Goal: Transaction & Acquisition: Subscribe to service/newsletter

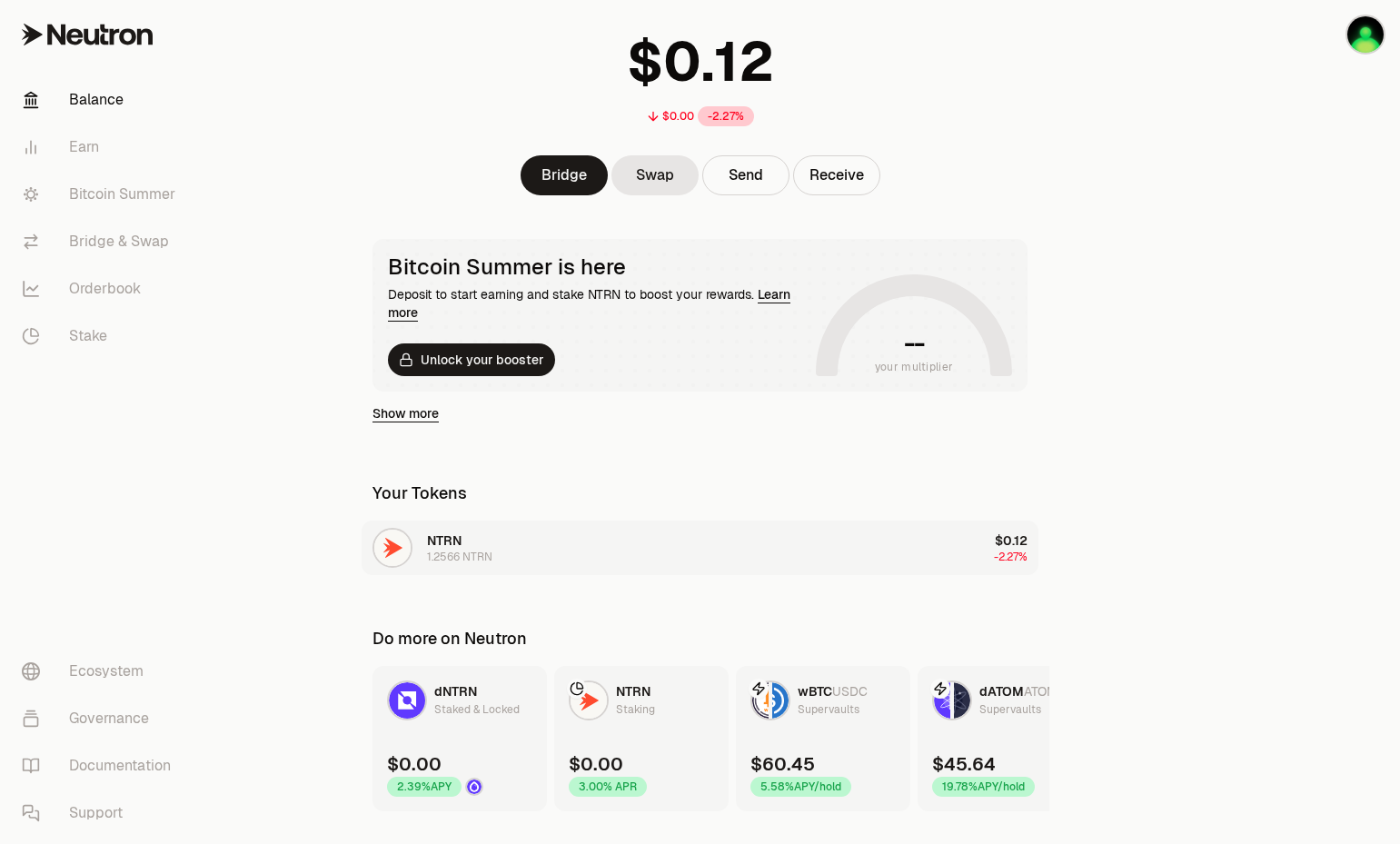
scroll to position [153, 0]
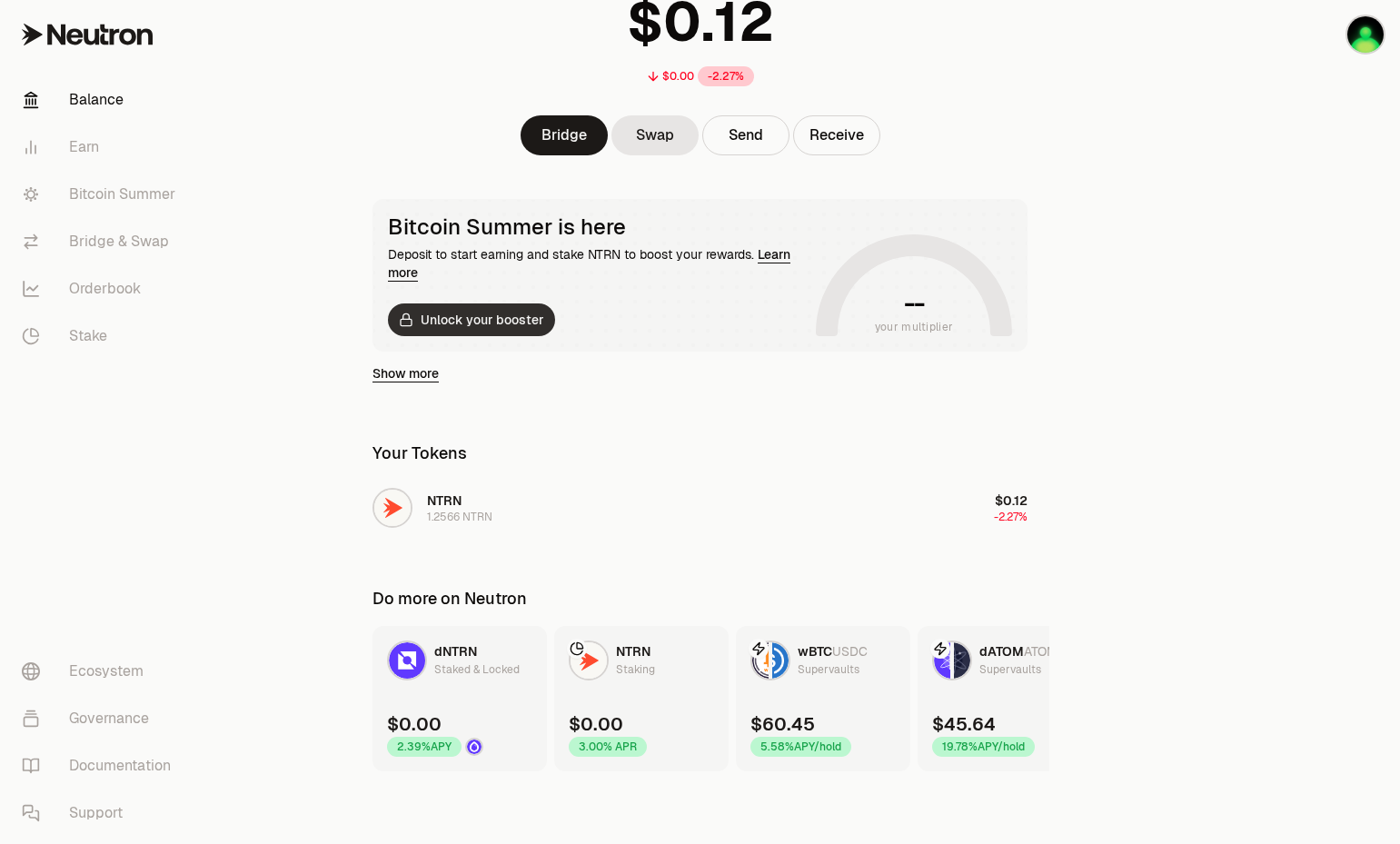
click at [513, 317] on button "Unlock your booster" at bounding box center [471, 319] width 167 height 33
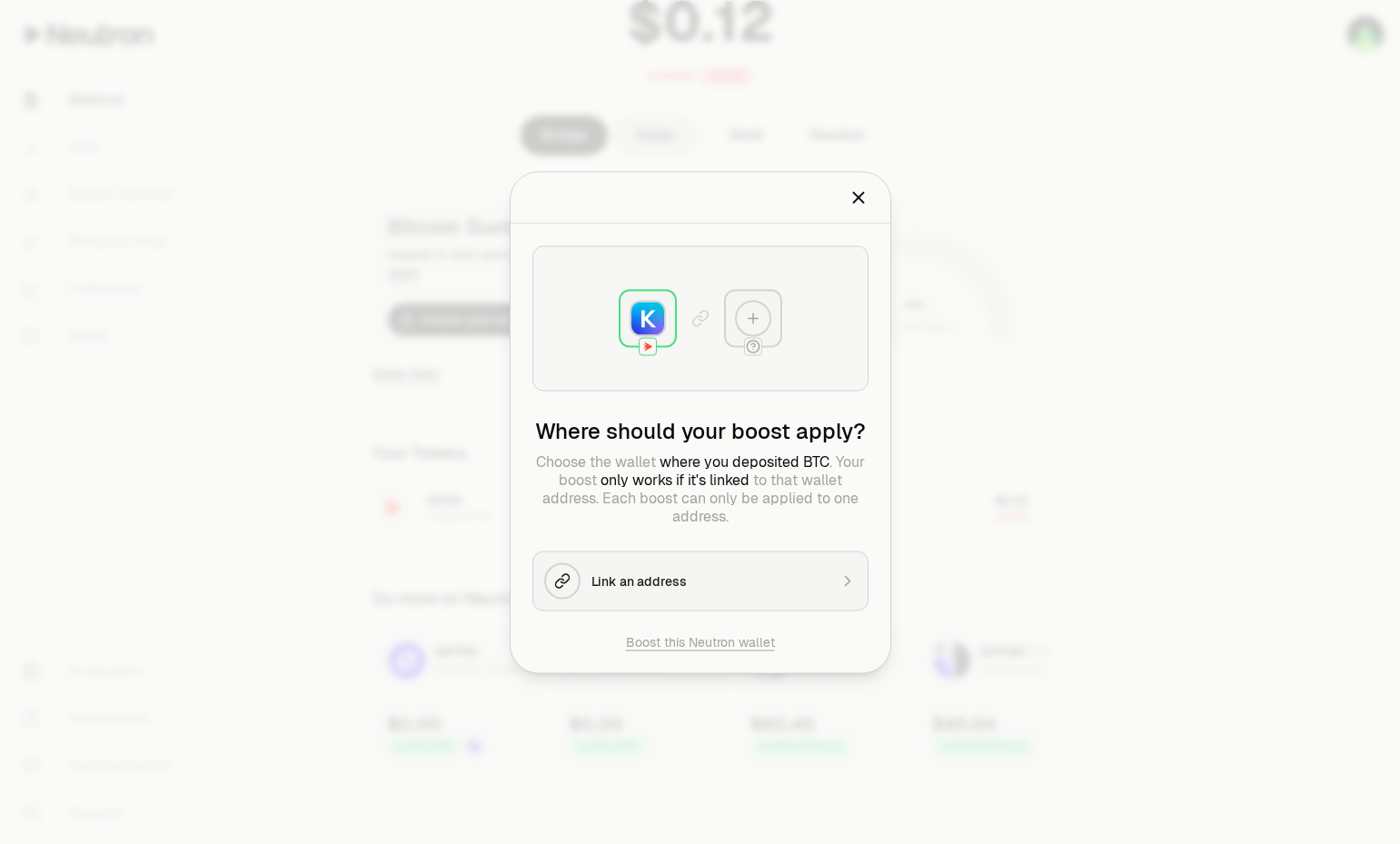
click at [651, 324] on img at bounding box center [647, 317] width 33 height 33
click at [768, 589] on button "Link an address" at bounding box center [700, 581] width 336 height 60
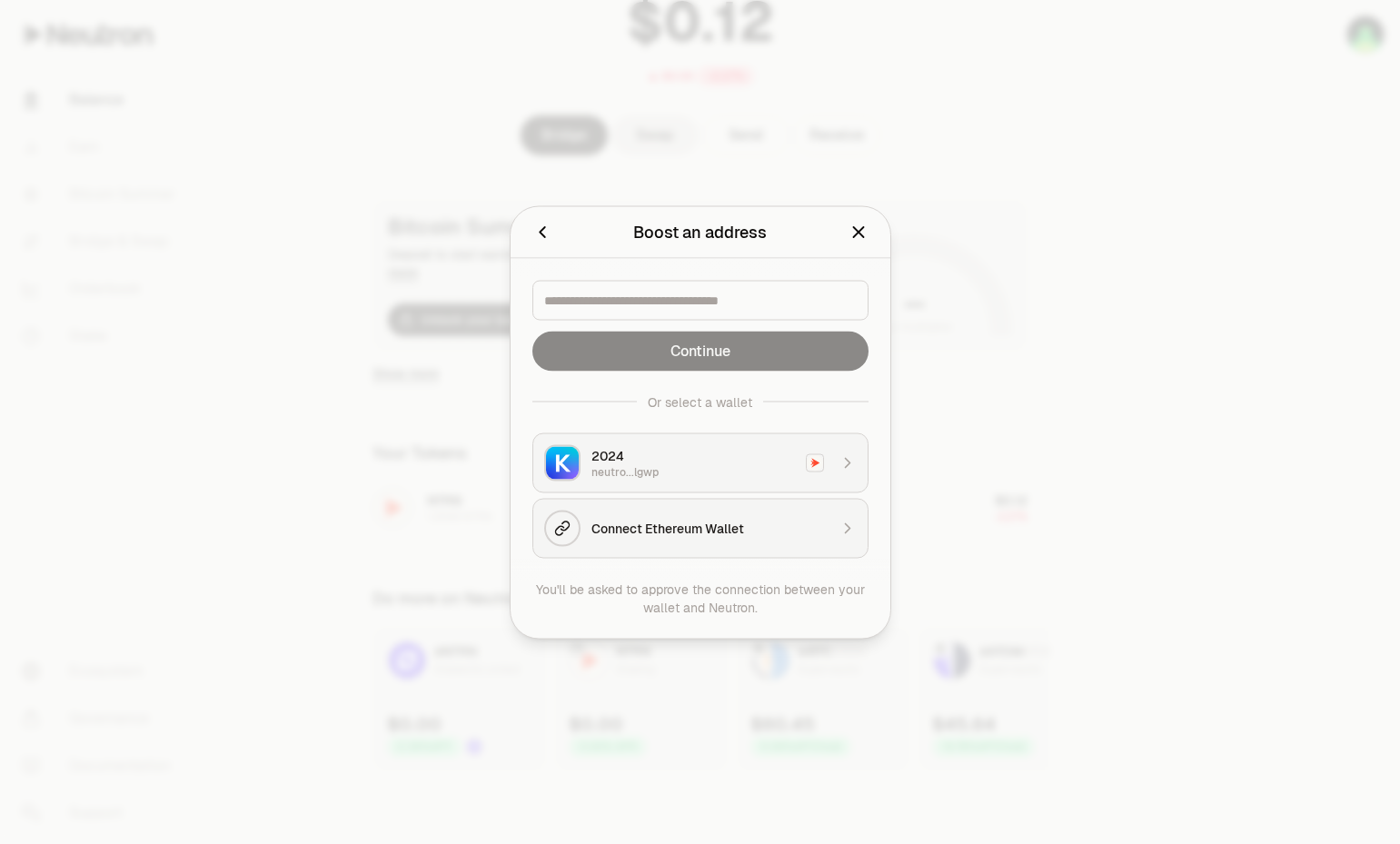
click at [718, 465] on div "neutro...lgwp" at bounding box center [693, 471] width 204 height 15
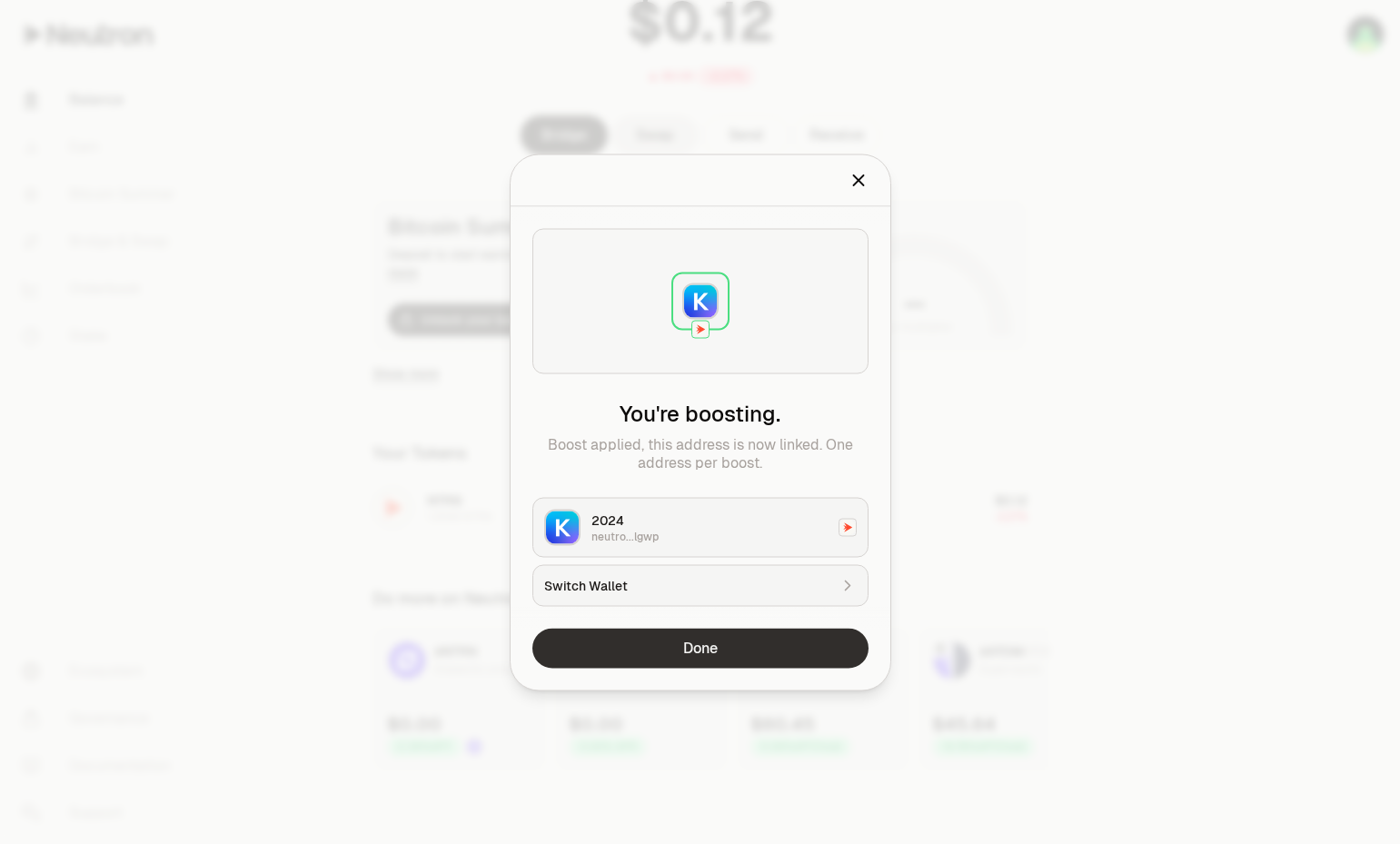
click at [705, 645] on button "Done" at bounding box center [700, 647] width 336 height 40
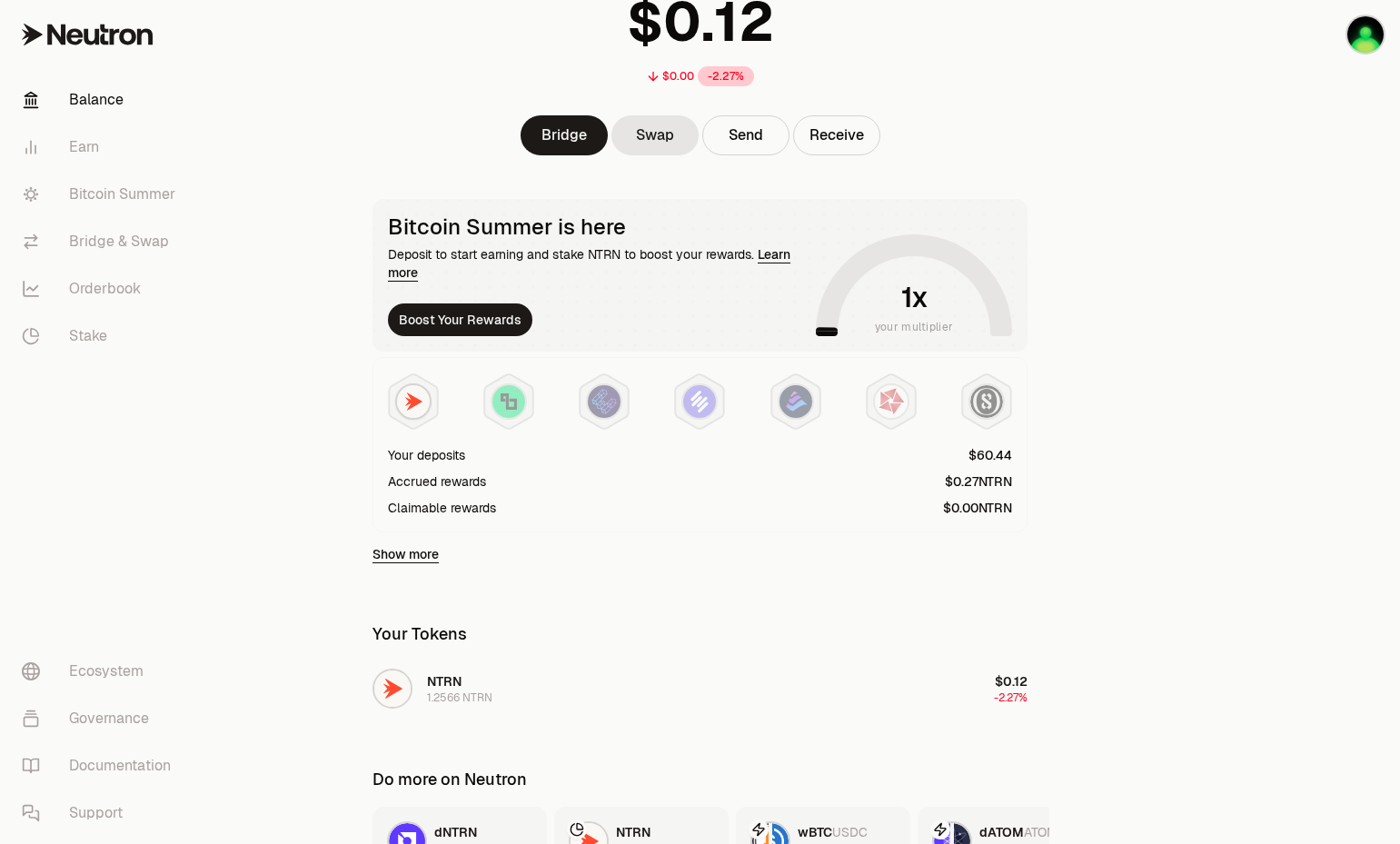
click at [474, 480] on div "Accrued rewards" at bounding box center [436, 481] width 98 height 18
click at [520, 404] on img at bounding box center [508, 401] width 33 height 33
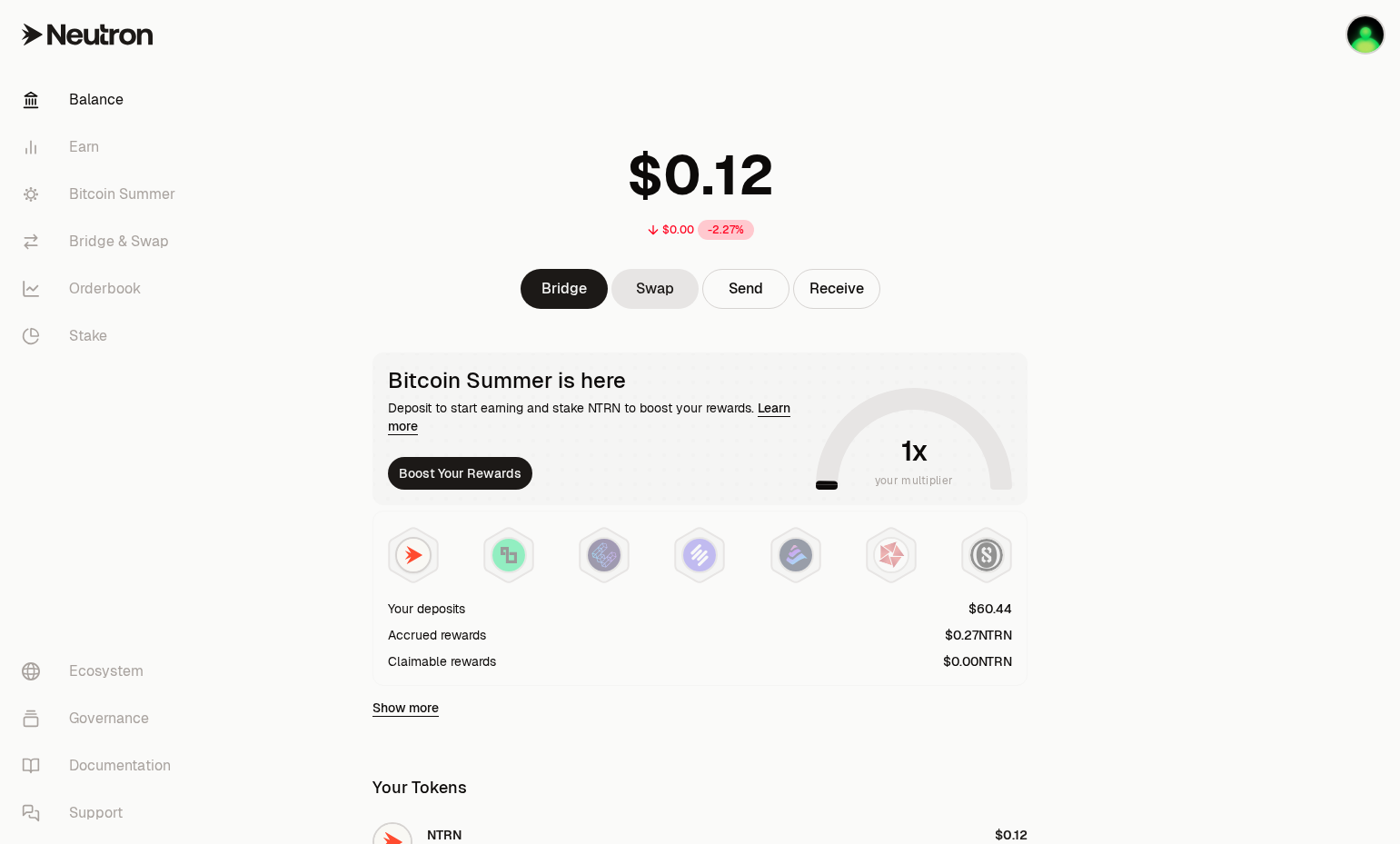
scroll to position [334, 0]
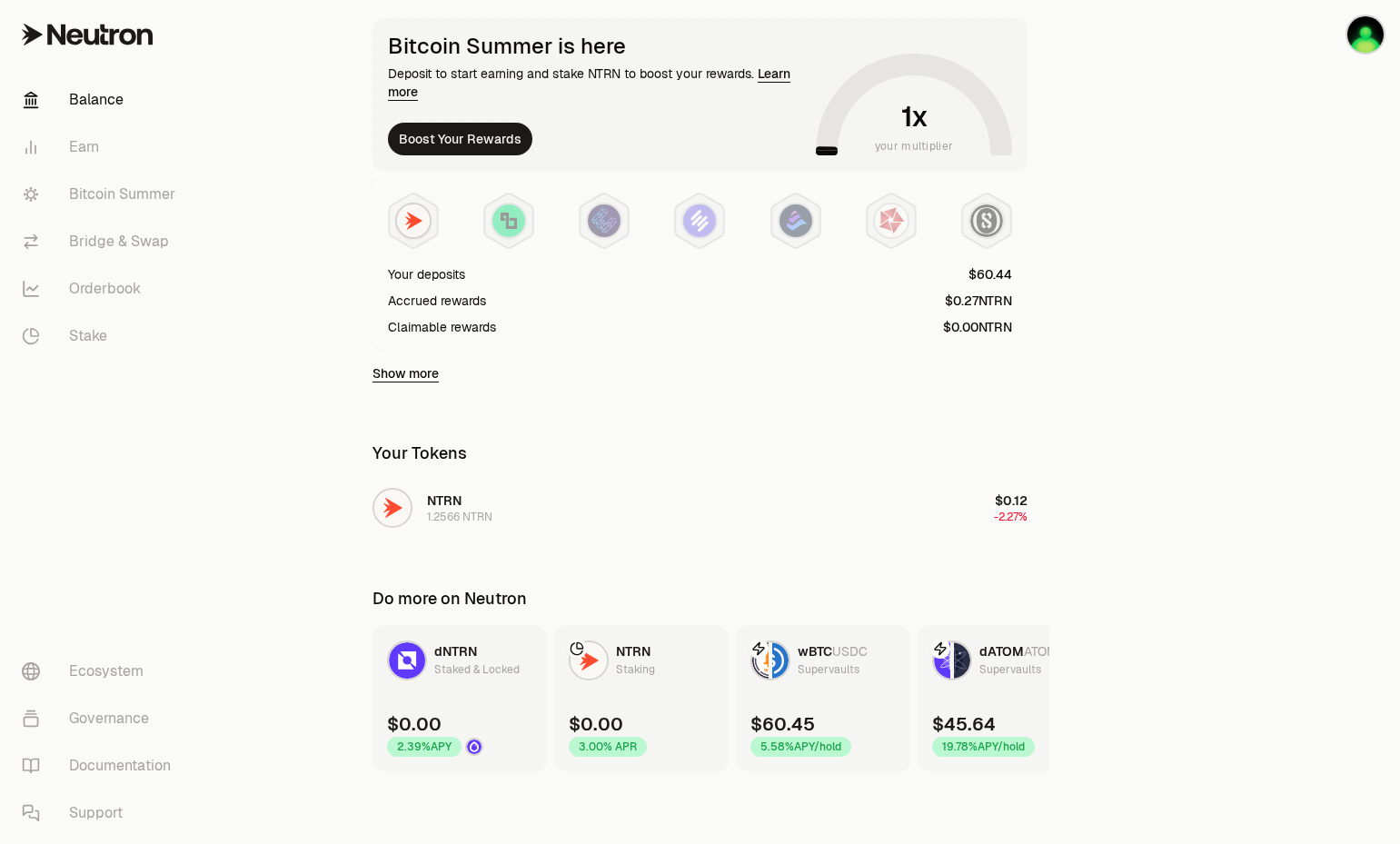
click at [1019, 695] on link "dATOM ATOM Supervaults $45.64 19.78% APY/hold" at bounding box center [1005, 698] width 175 height 146
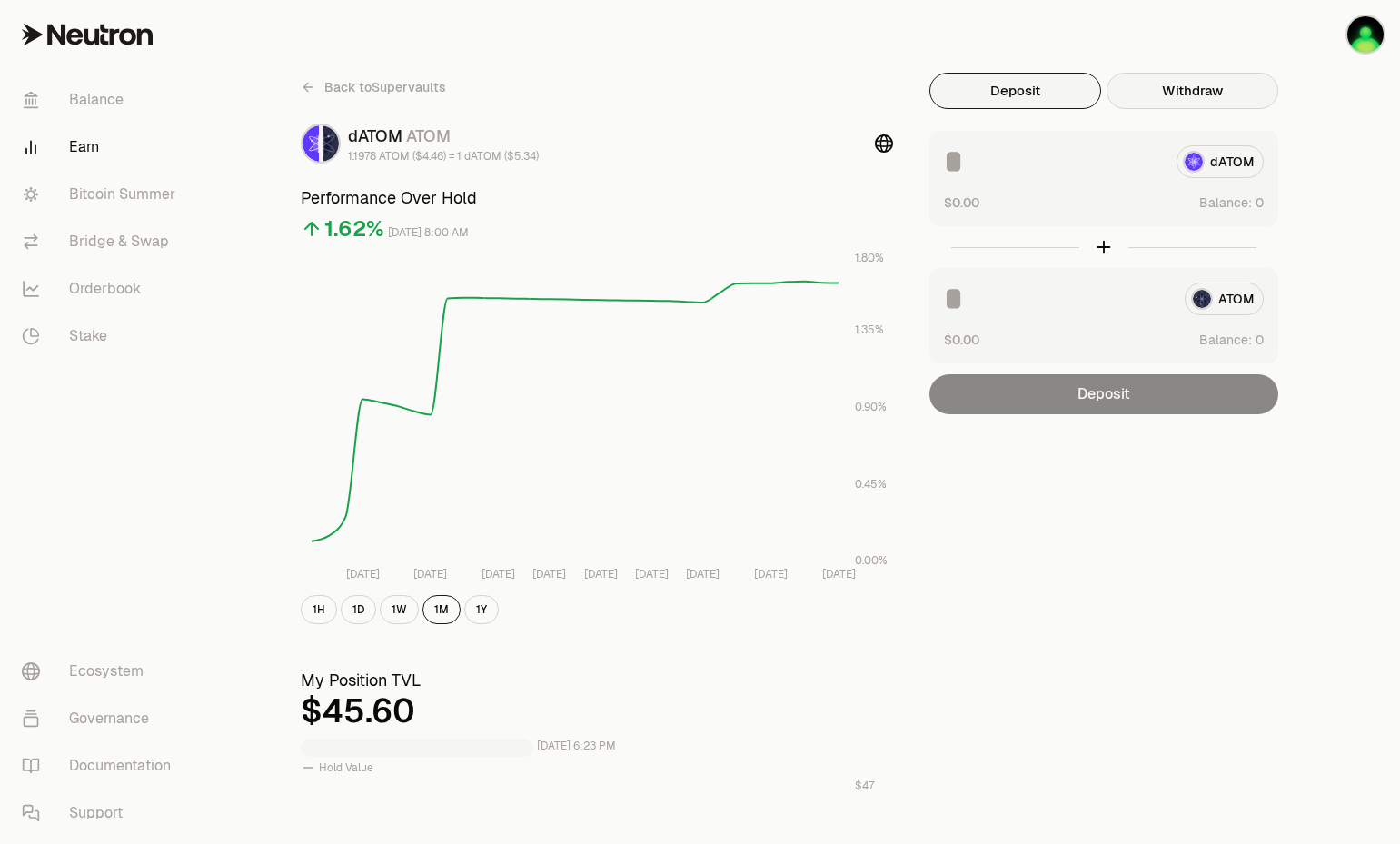
click at [1191, 96] on button "Withdraw" at bounding box center [1193, 91] width 172 height 36
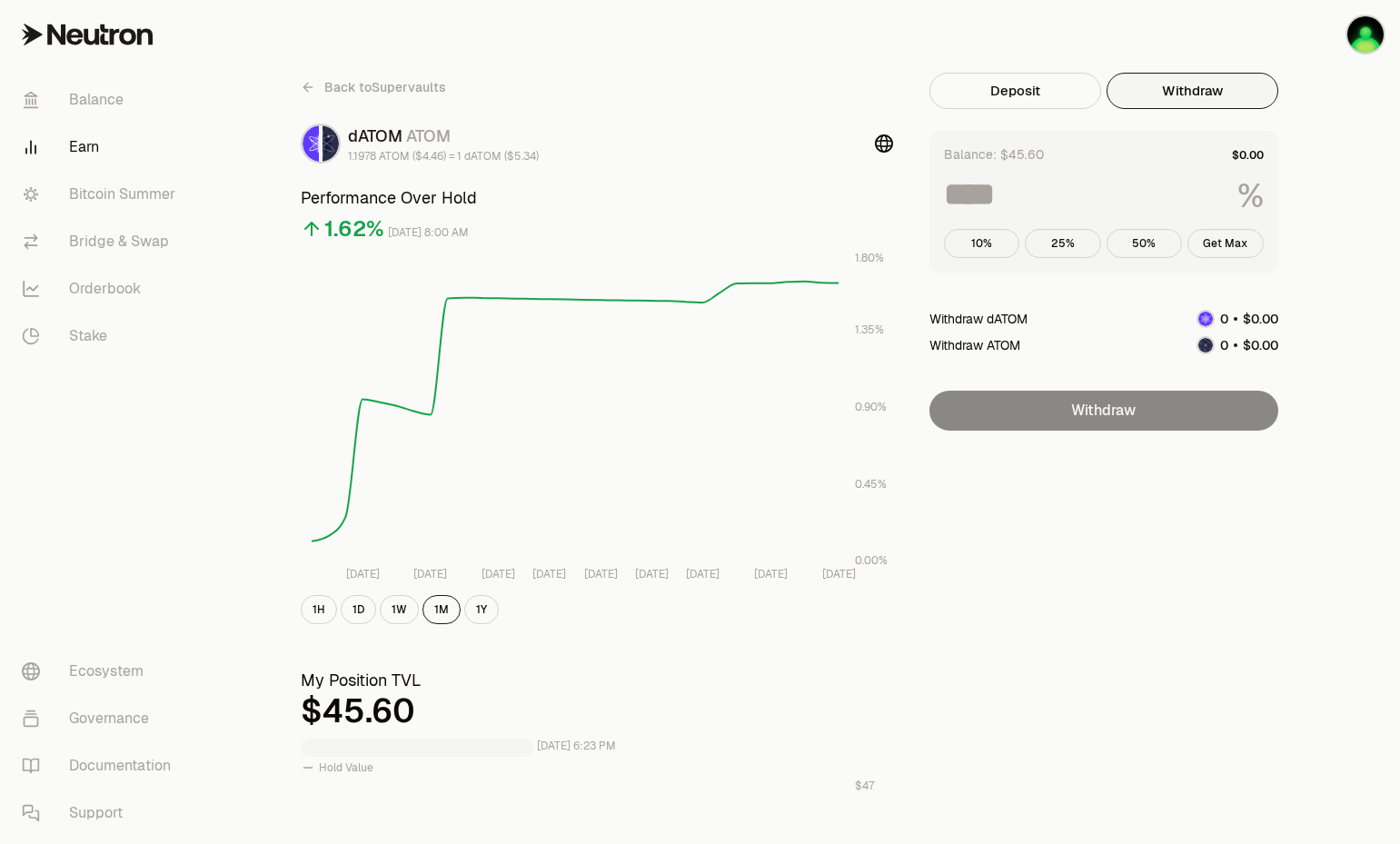
click at [1191, 96] on button "Withdraw" at bounding box center [1193, 91] width 172 height 36
click at [1225, 250] on button "Get Max" at bounding box center [1225, 243] width 77 height 29
type input "***"
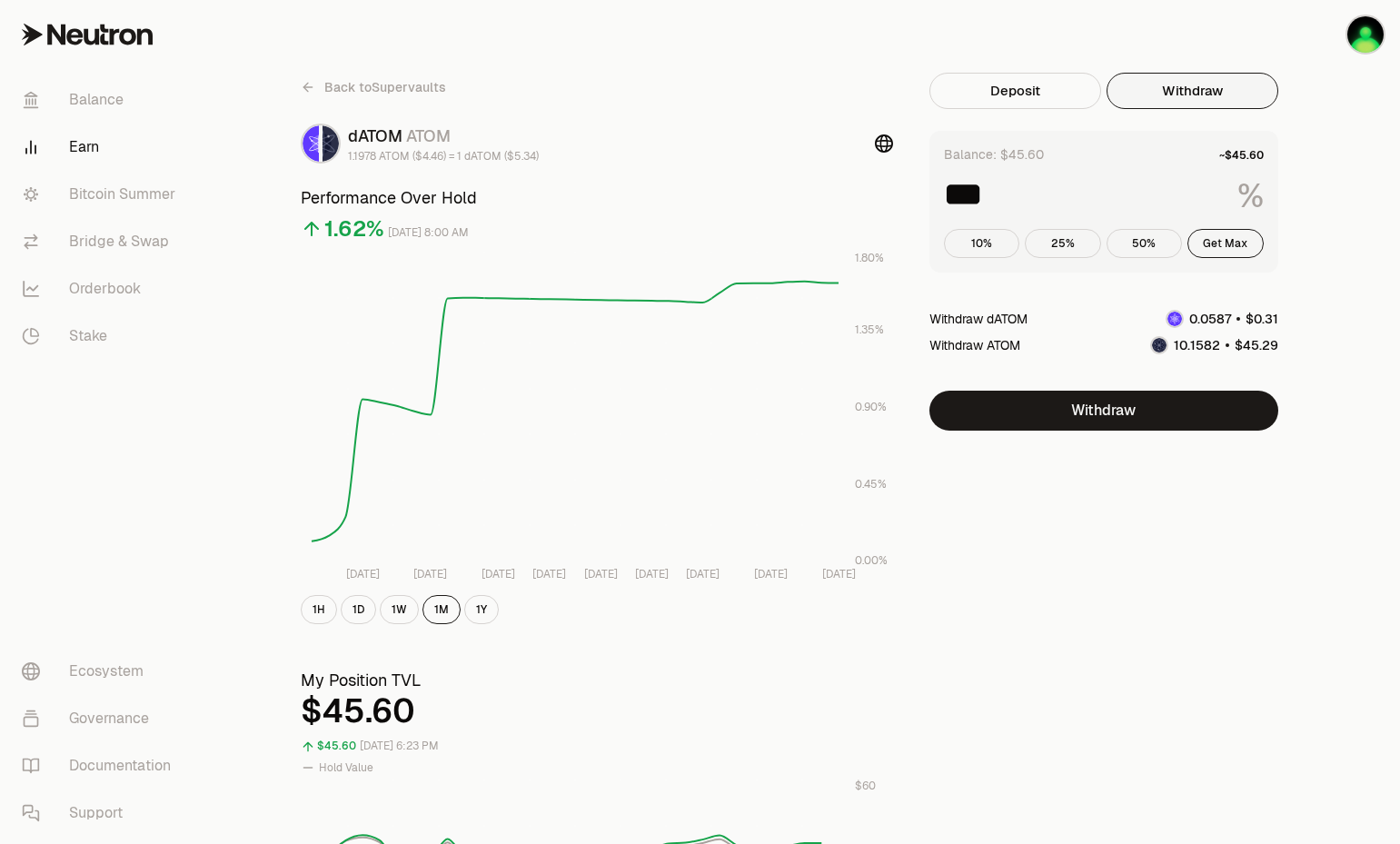
click at [86, 141] on link "Earn" at bounding box center [102, 147] width 189 height 48
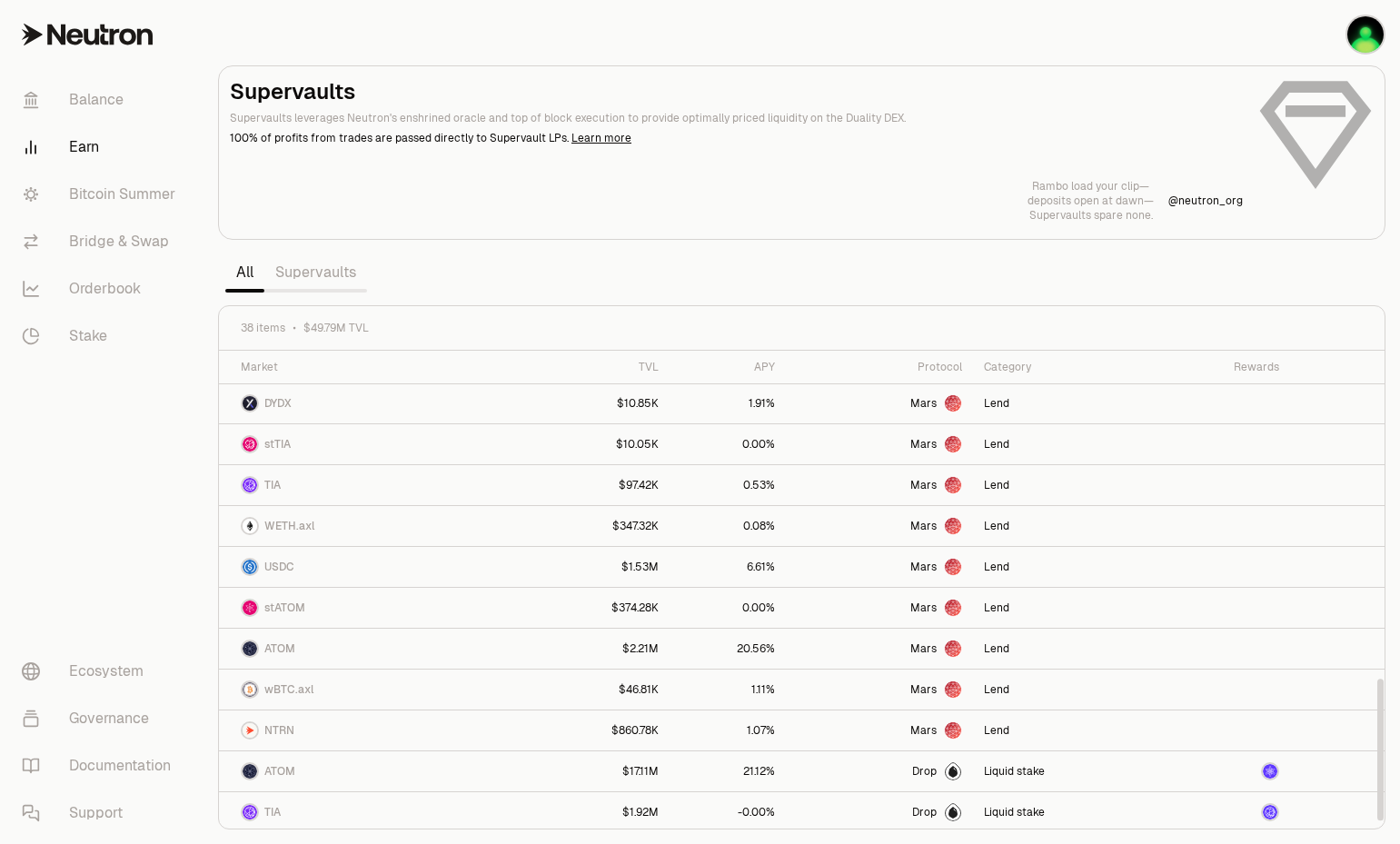
scroll to position [1108, 0]
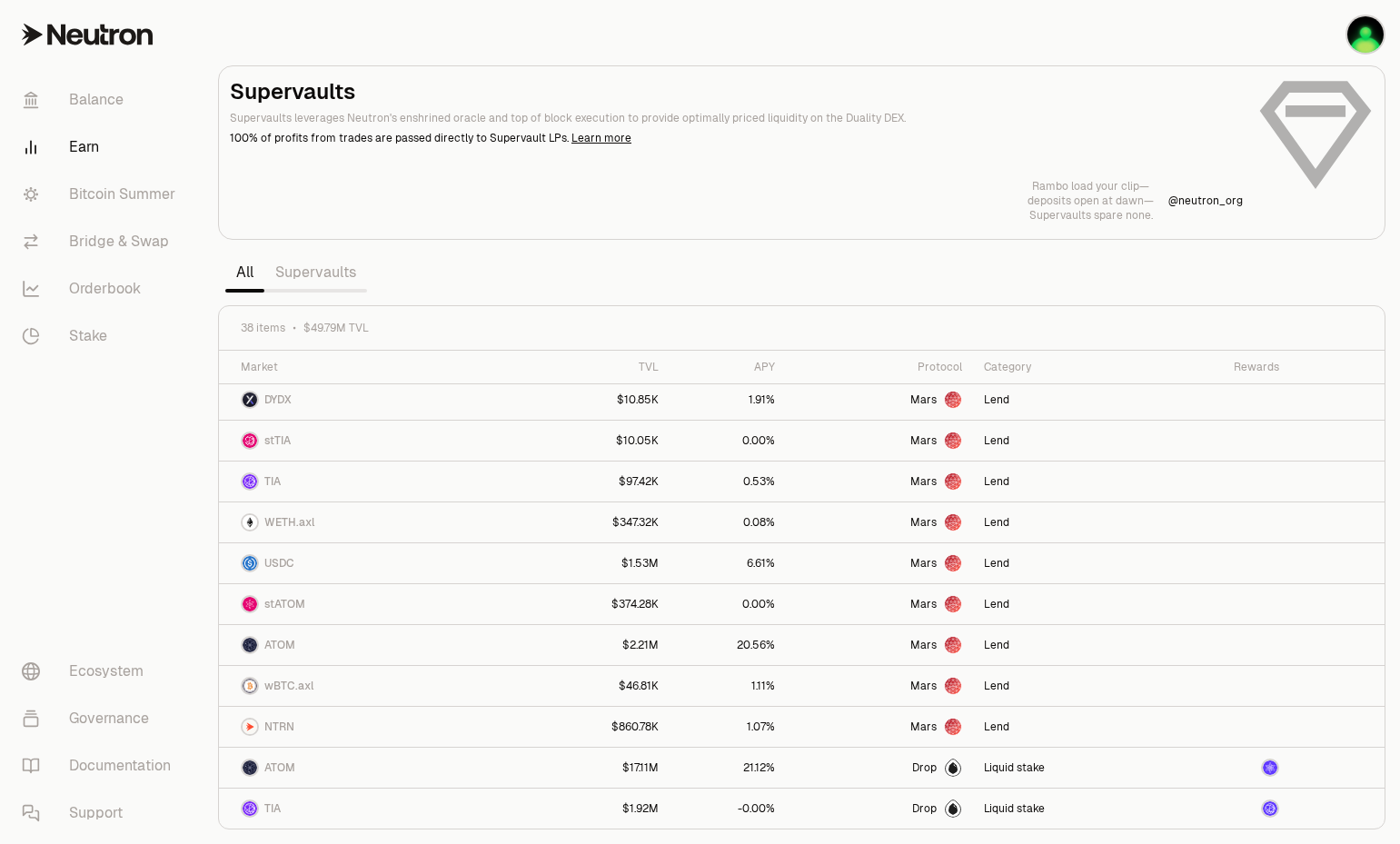
click at [315, 267] on link "Supervaults" at bounding box center [316, 272] width 103 height 36
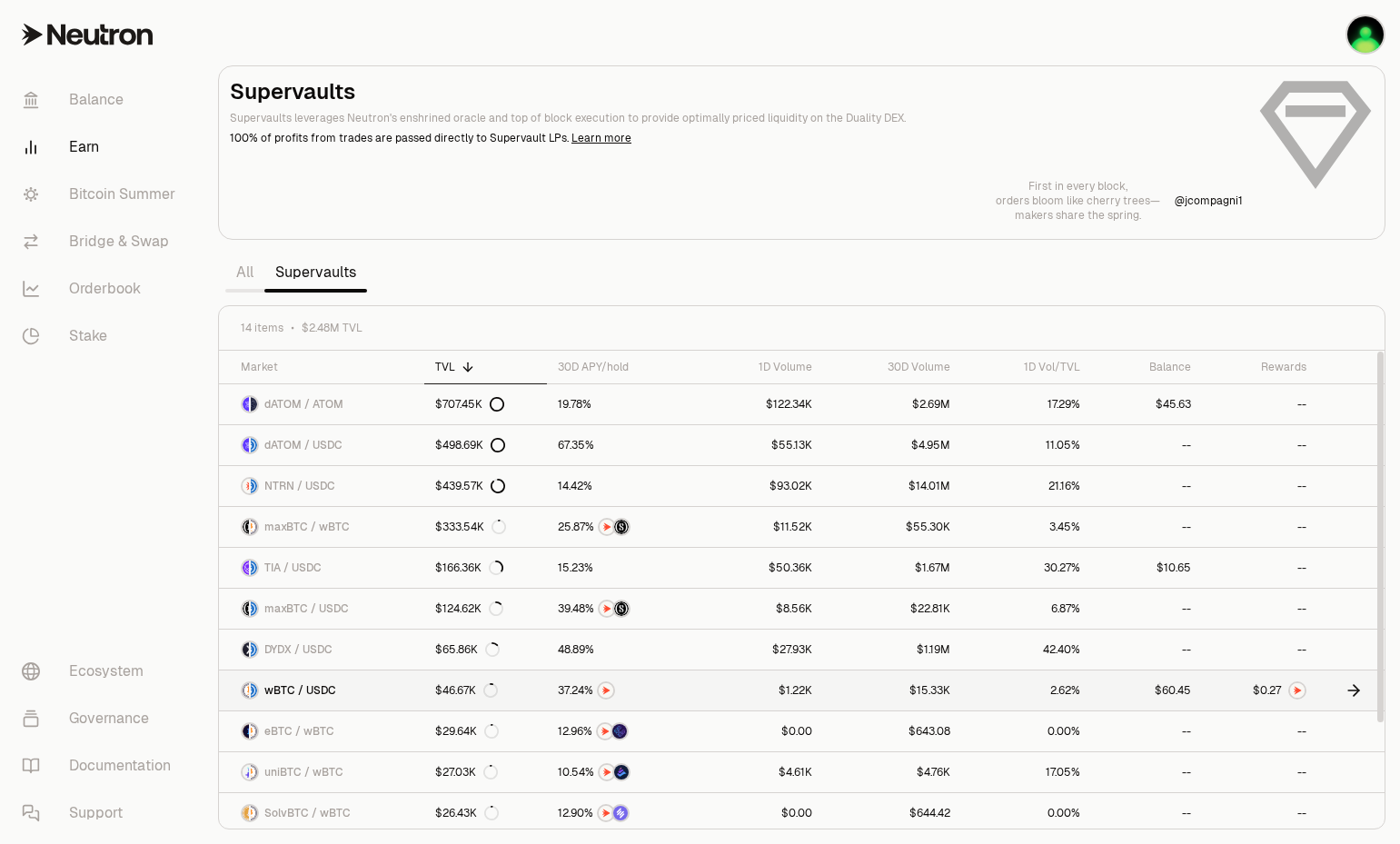
click at [1365, 693] on link at bounding box center [1351, 690] width 67 height 40
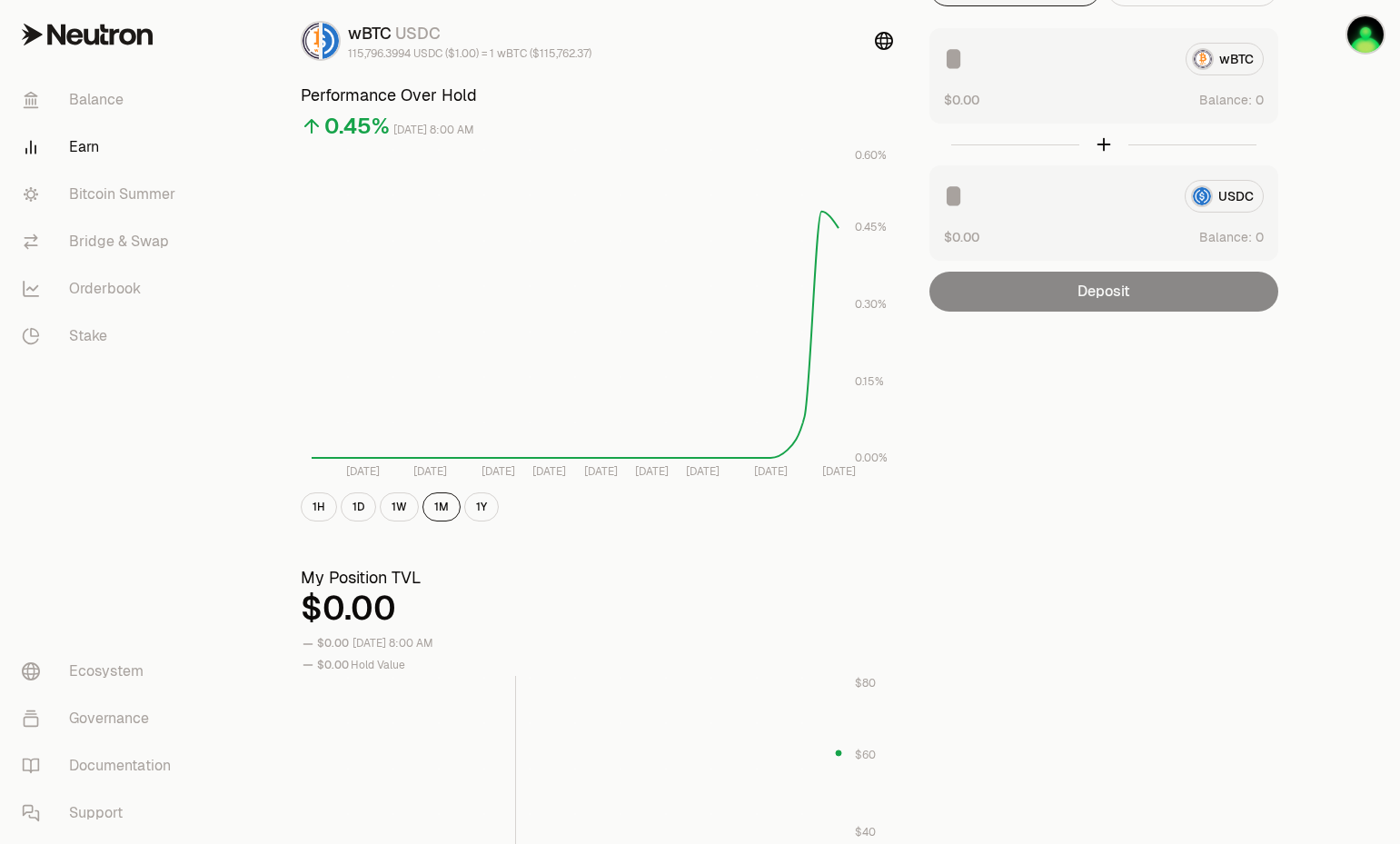
scroll to position [182, 0]
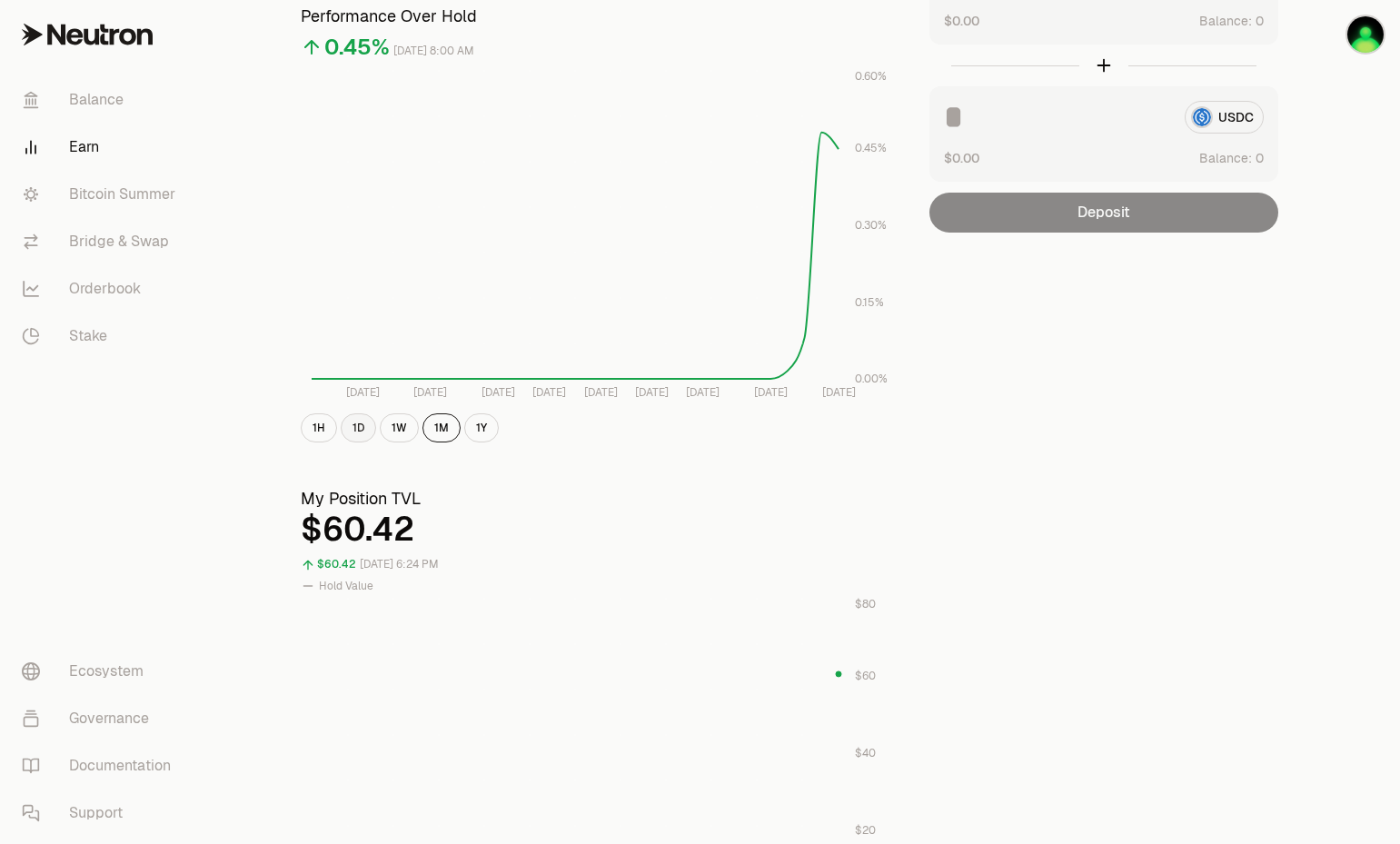
click at [349, 434] on button "1D" at bounding box center [359, 428] width 35 height 29
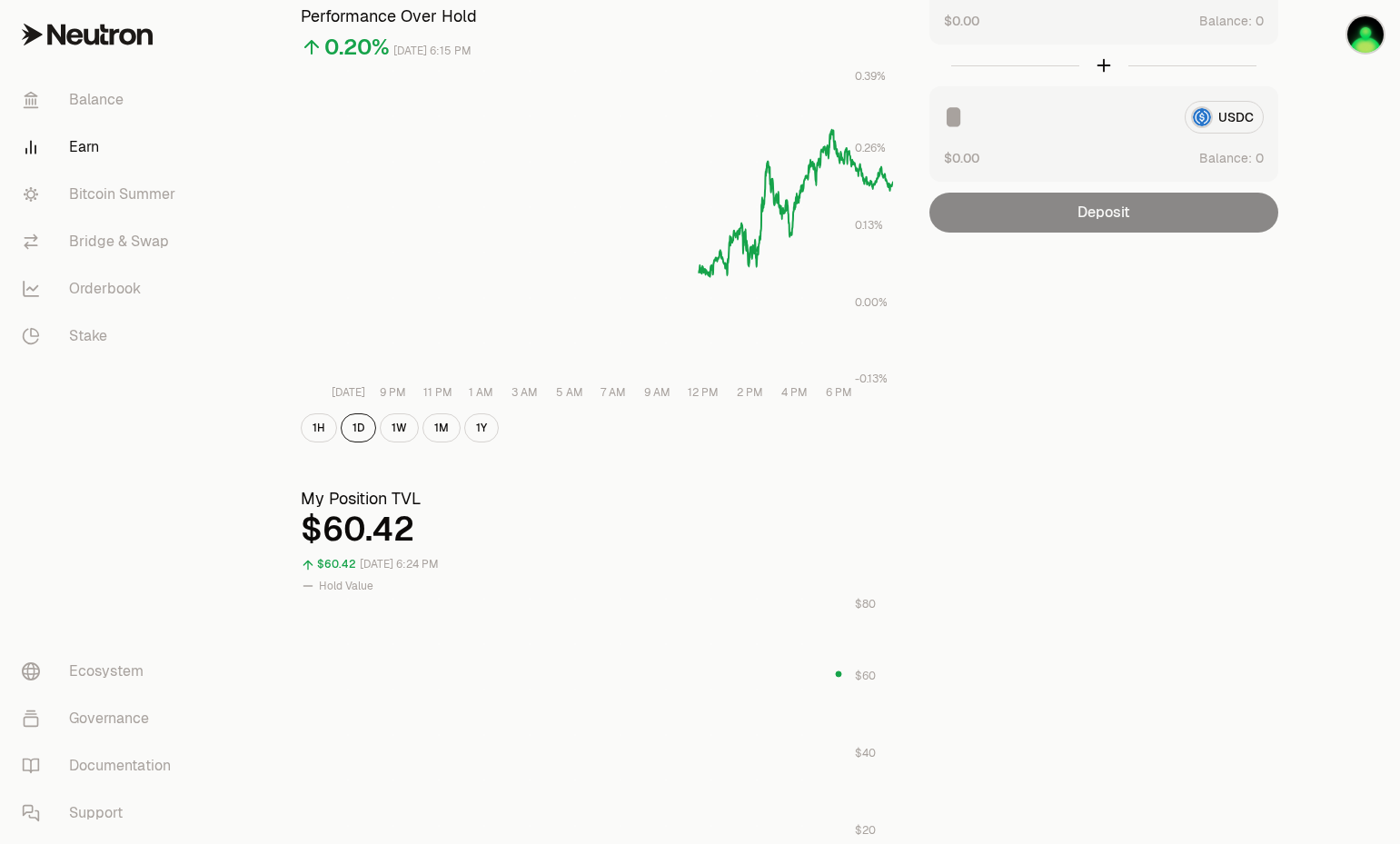
scroll to position [0, 0]
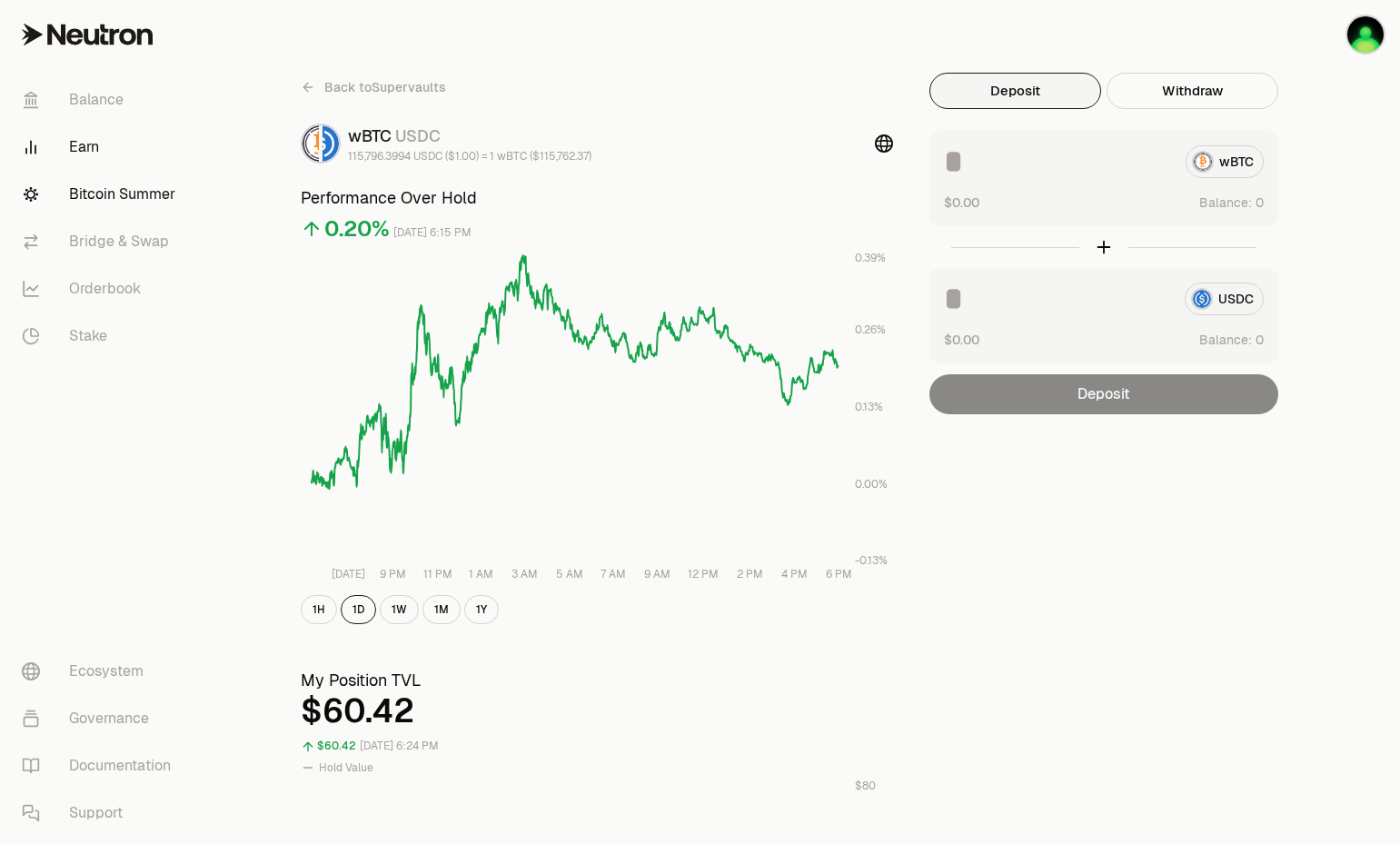
click at [150, 199] on link "Bitcoin Summer" at bounding box center [102, 194] width 189 height 48
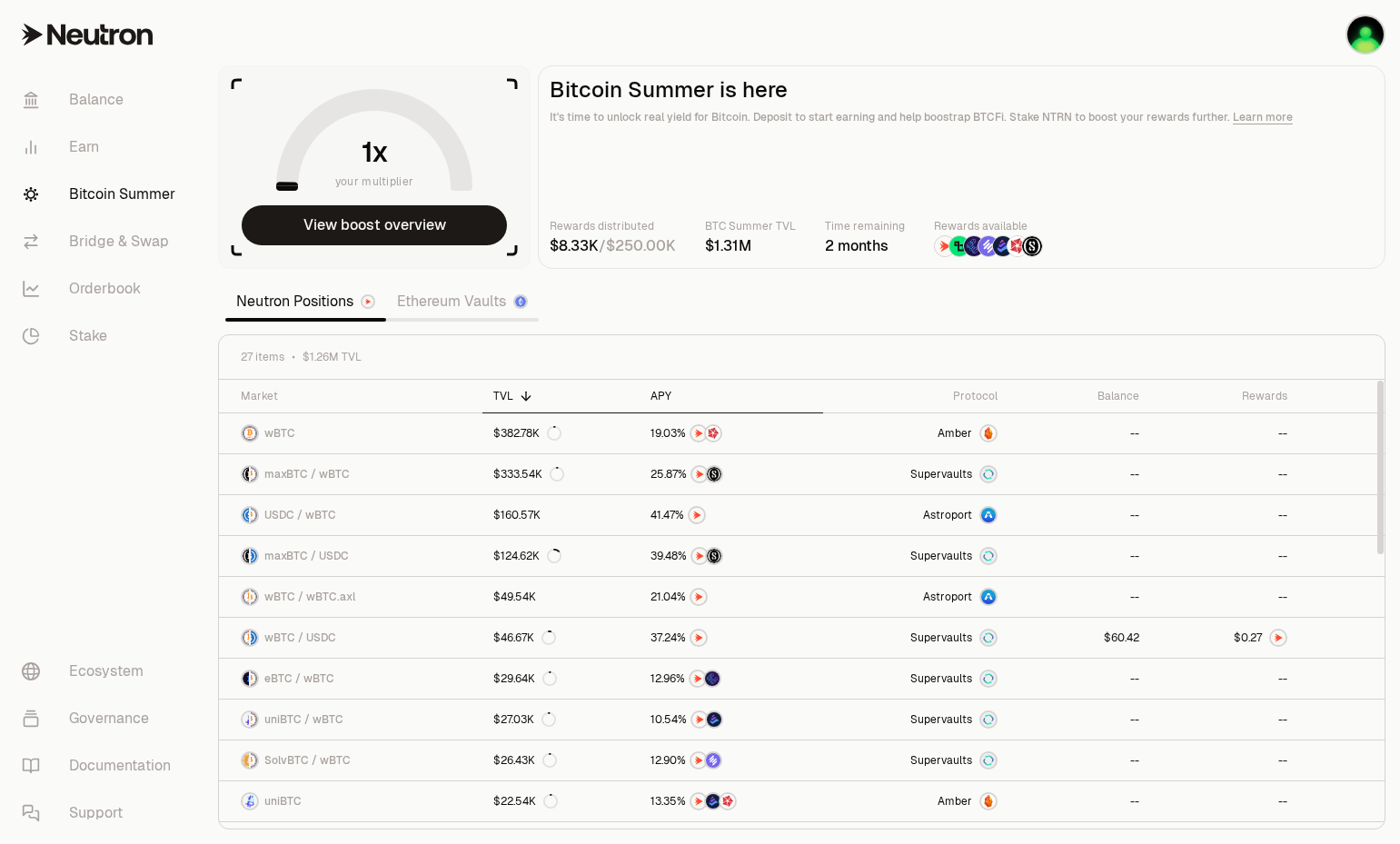
click at [665, 400] on div "APY" at bounding box center [731, 396] width 162 height 15
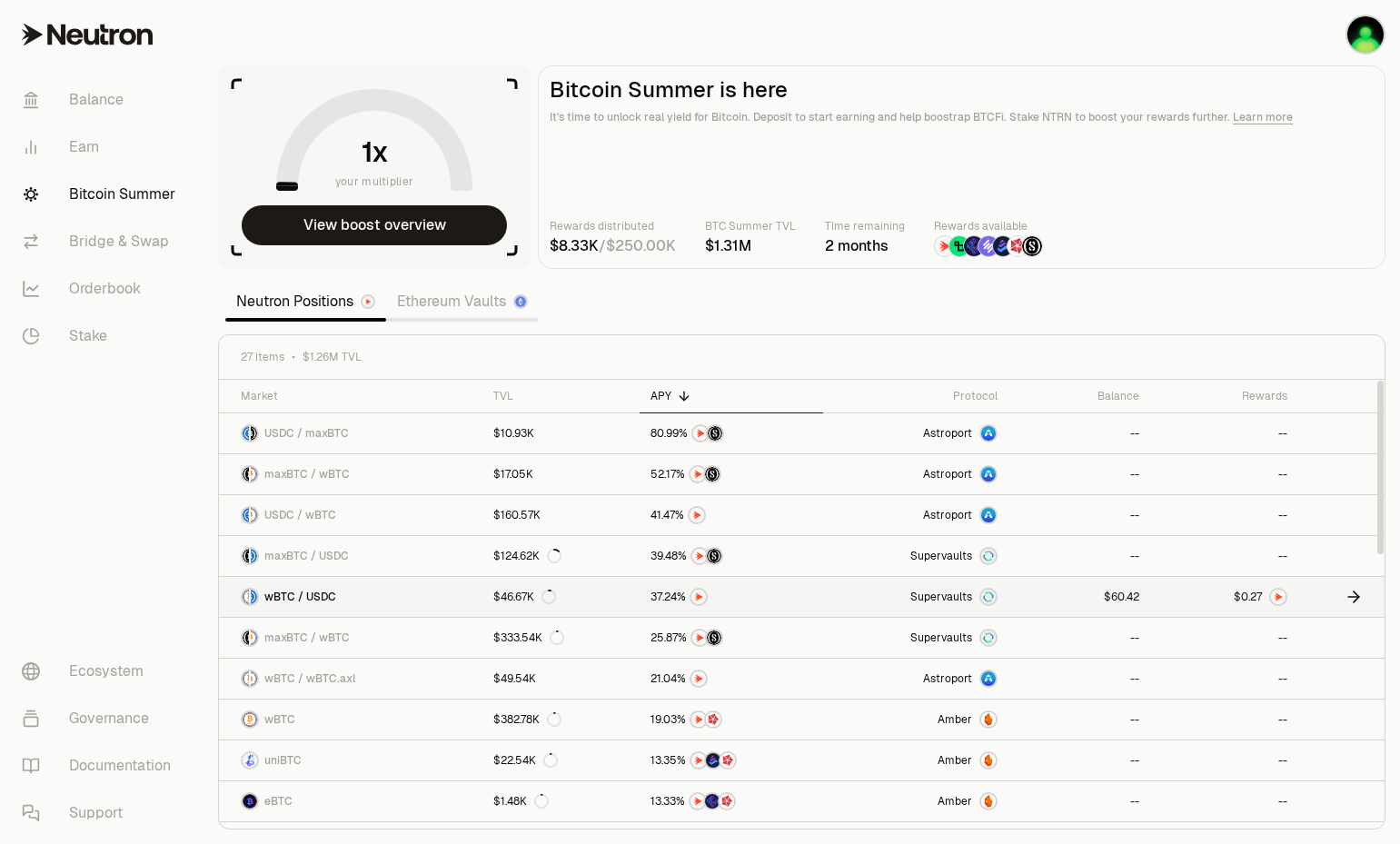
click at [1055, 593] on link at bounding box center [1080, 597] width 142 height 40
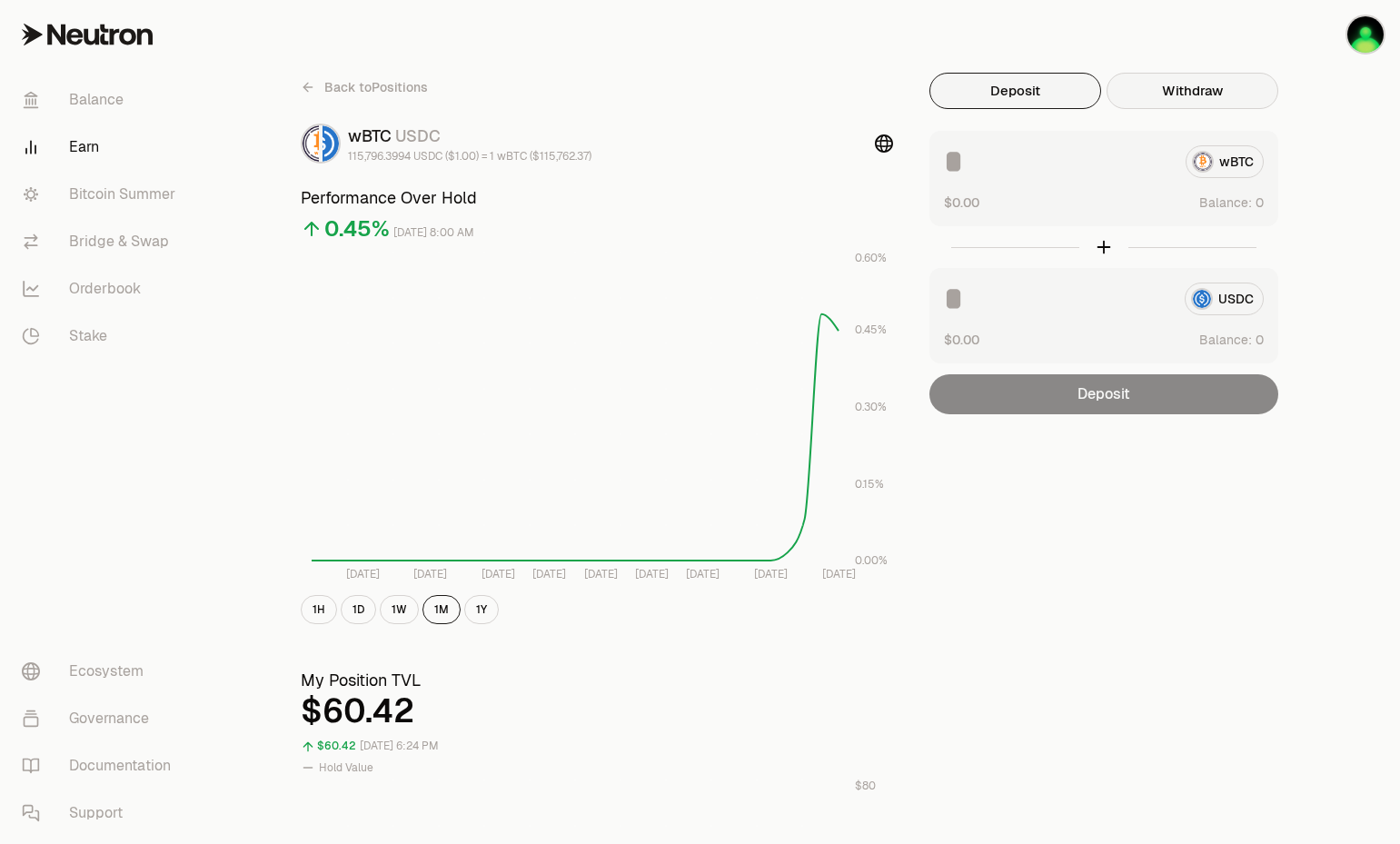
click at [1233, 95] on button "Withdraw" at bounding box center [1193, 91] width 172 height 36
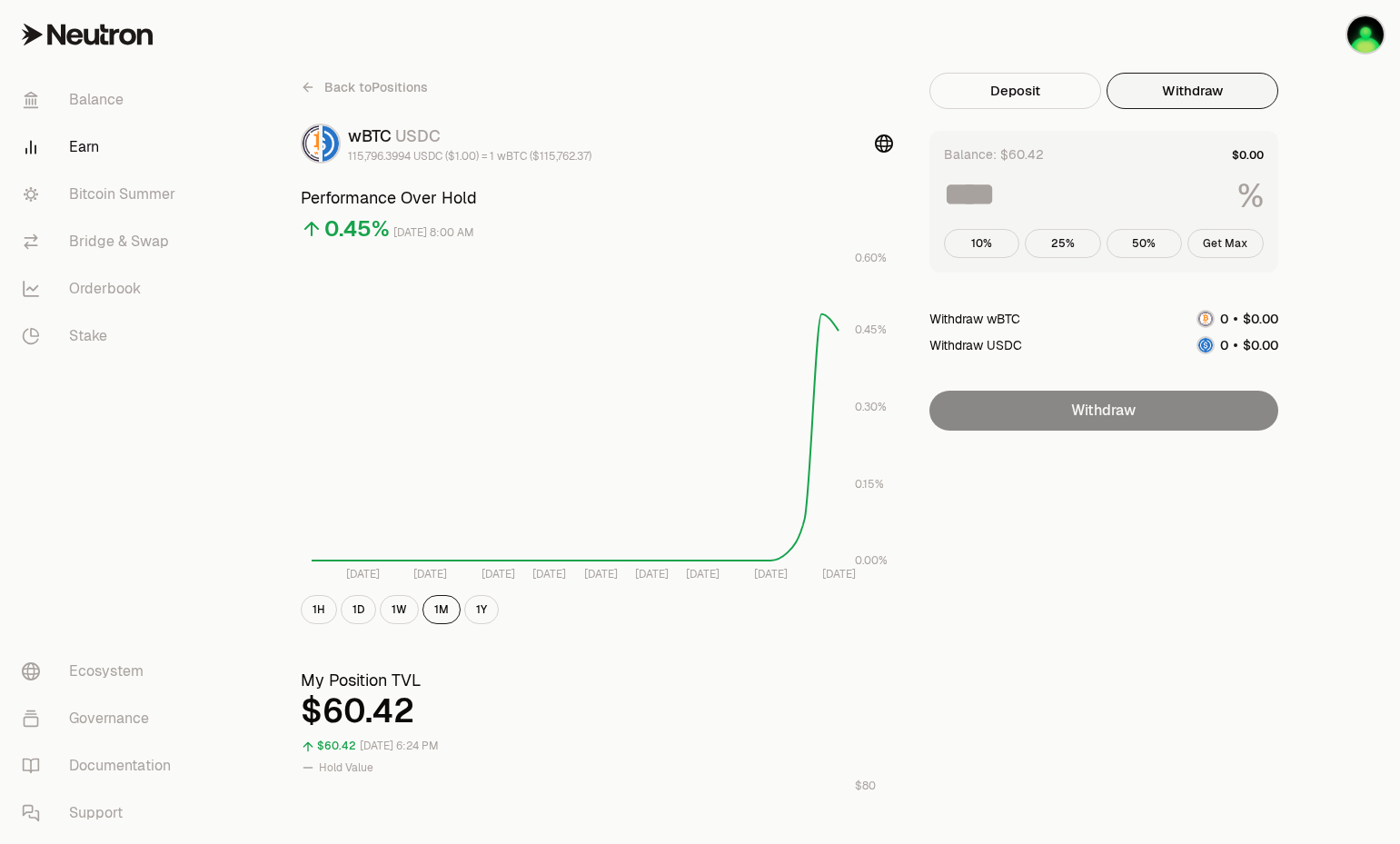
click at [1224, 231] on button "Get Max" at bounding box center [1225, 243] width 77 height 29
type input "***"
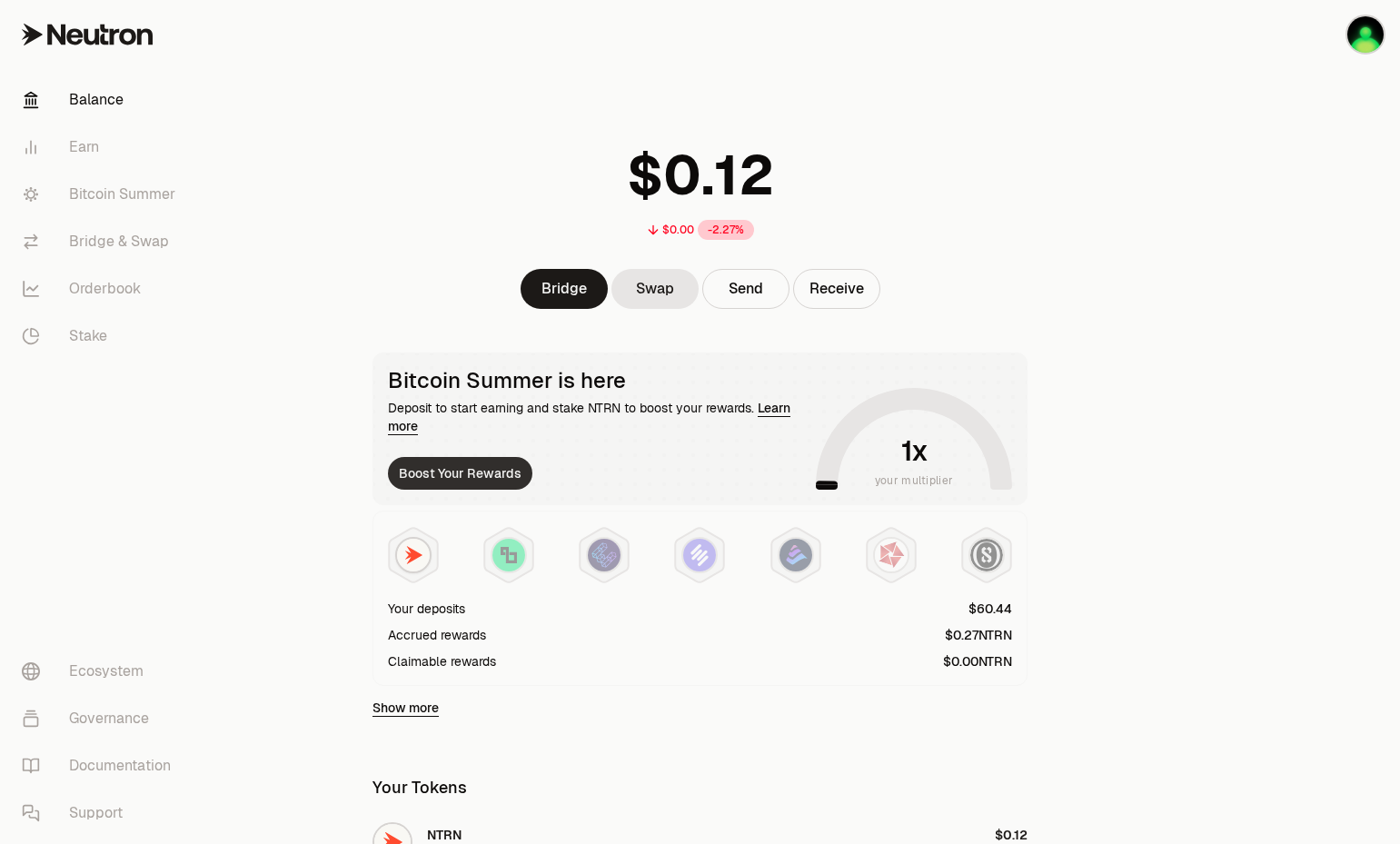
click at [502, 471] on button "Boost Your Rewards" at bounding box center [460, 472] width 145 height 33
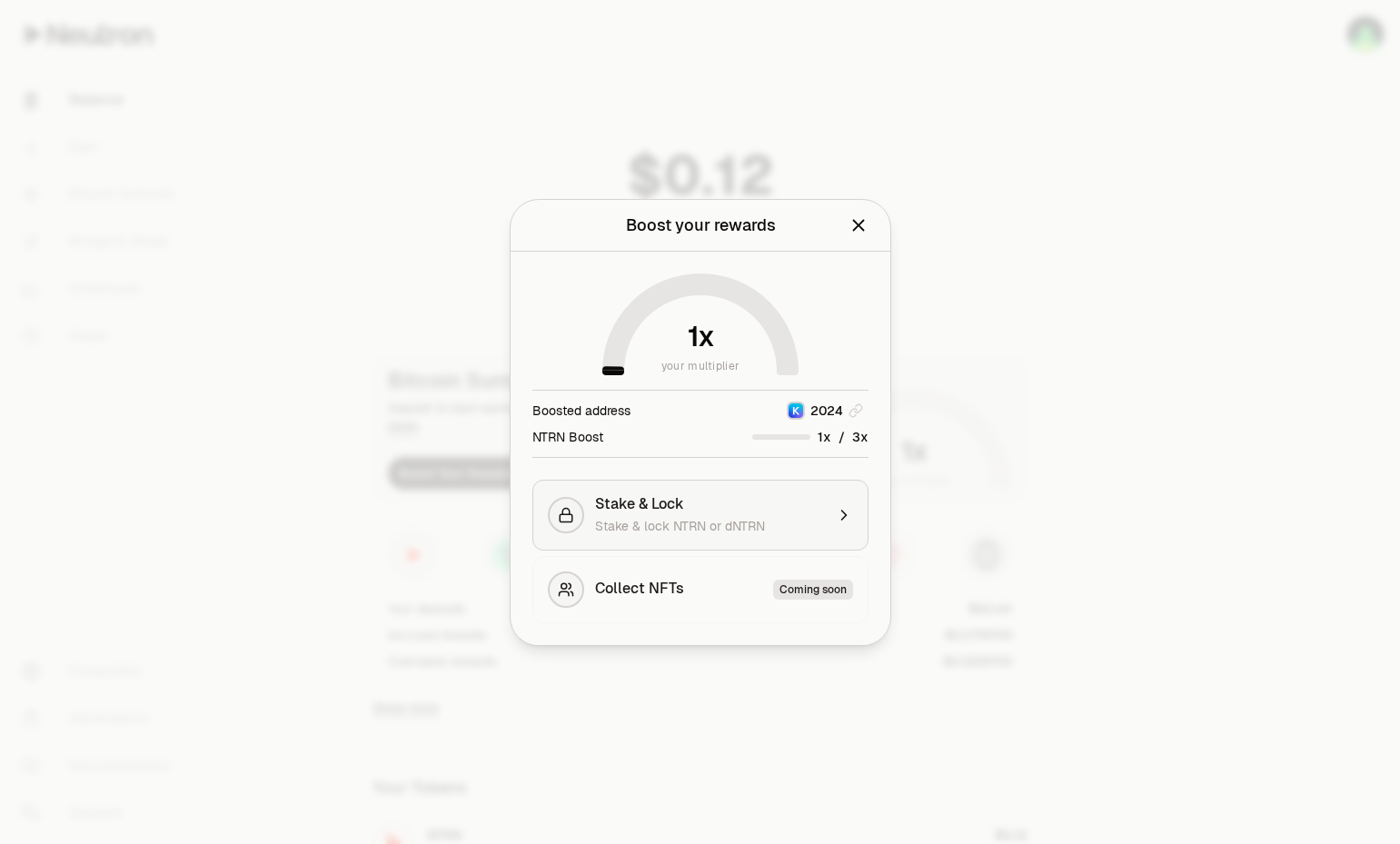
click at [694, 500] on div "Stake & Lock" at bounding box center [709, 503] width 229 height 18
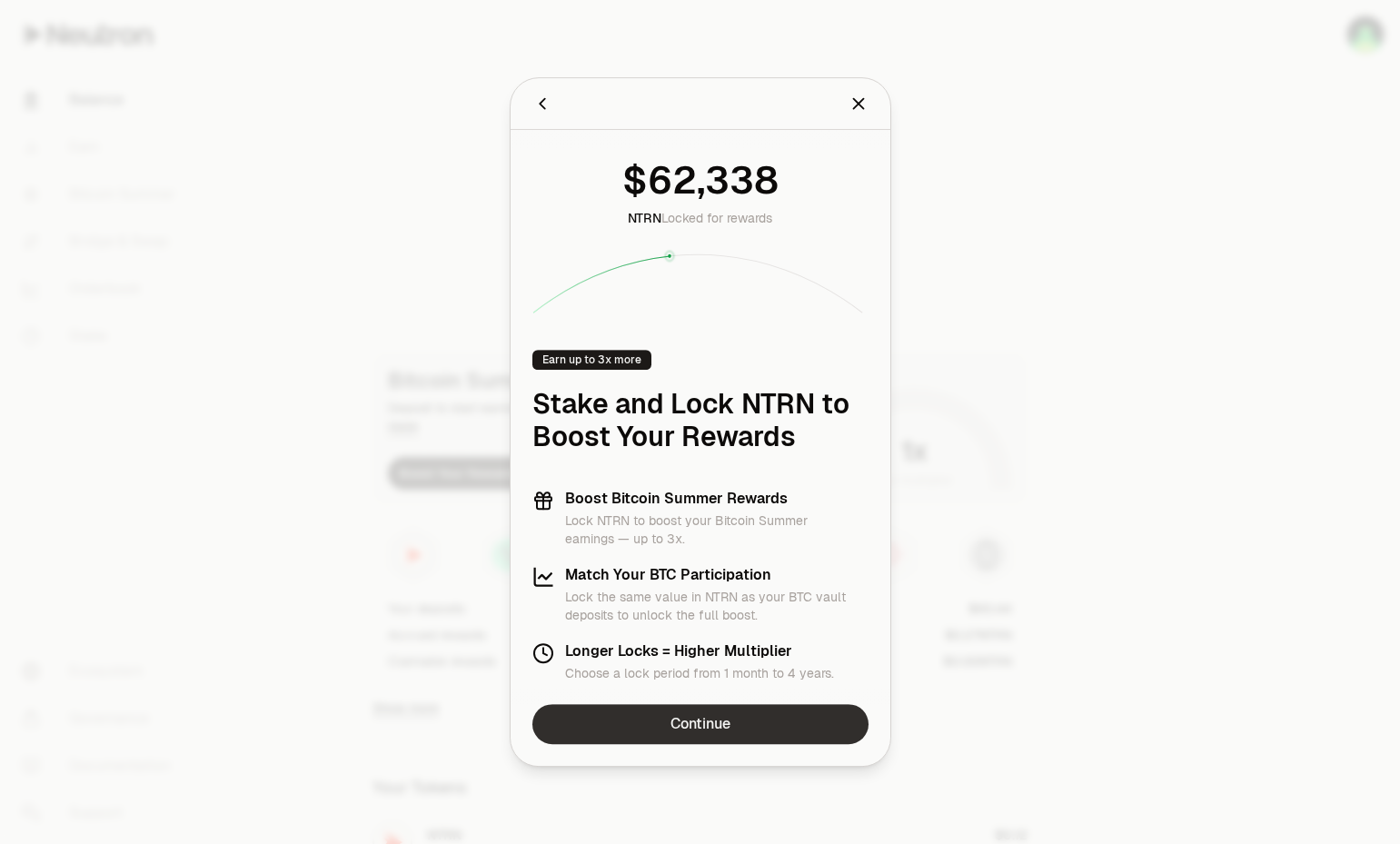
click at [695, 725] on link "Continue" at bounding box center [700, 724] width 336 height 40
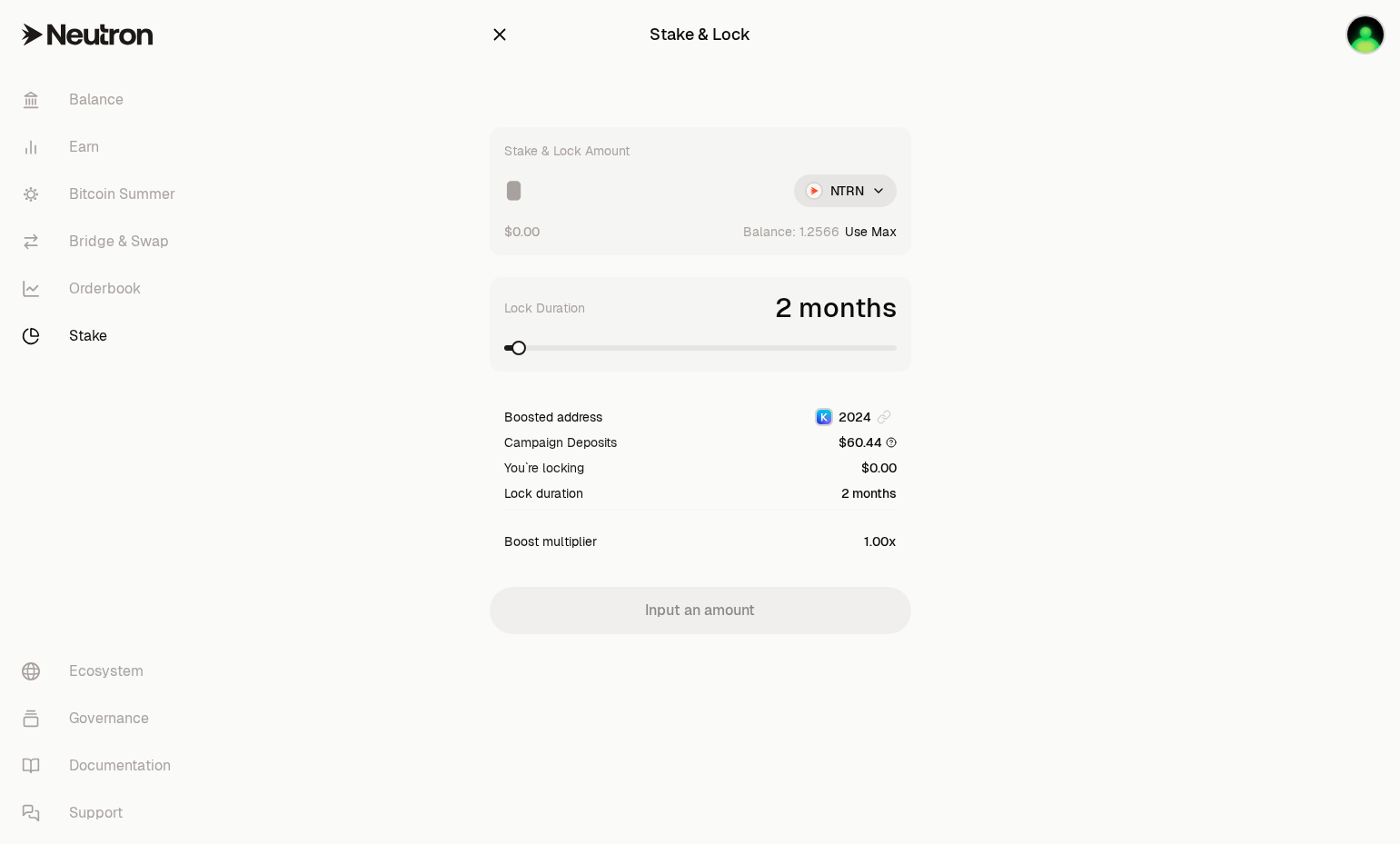
click at [621, 205] on input at bounding box center [642, 190] width 276 height 33
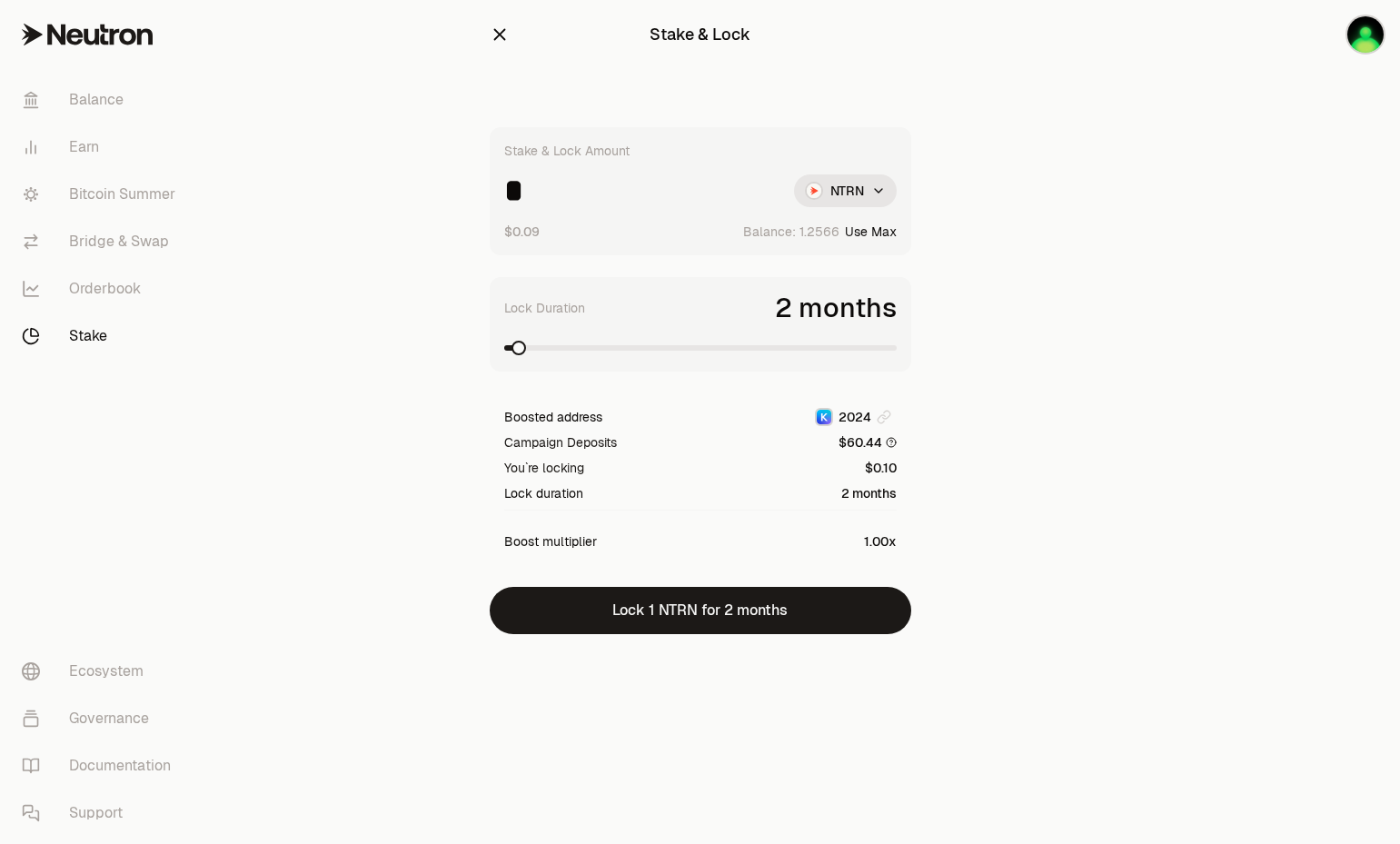
click at [703, 350] on span at bounding box center [700, 347] width 392 height 18
click at [897, 355] on span at bounding box center [890, 348] width 15 height 15
click at [897, 350] on span at bounding box center [700, 347] width 392 height 18
click at [512, 345] on span at bounding box center [519, 348] width 15 height 15
click at [518, 198] on input "*" at bounding box center [642, 190] width 276 height 33
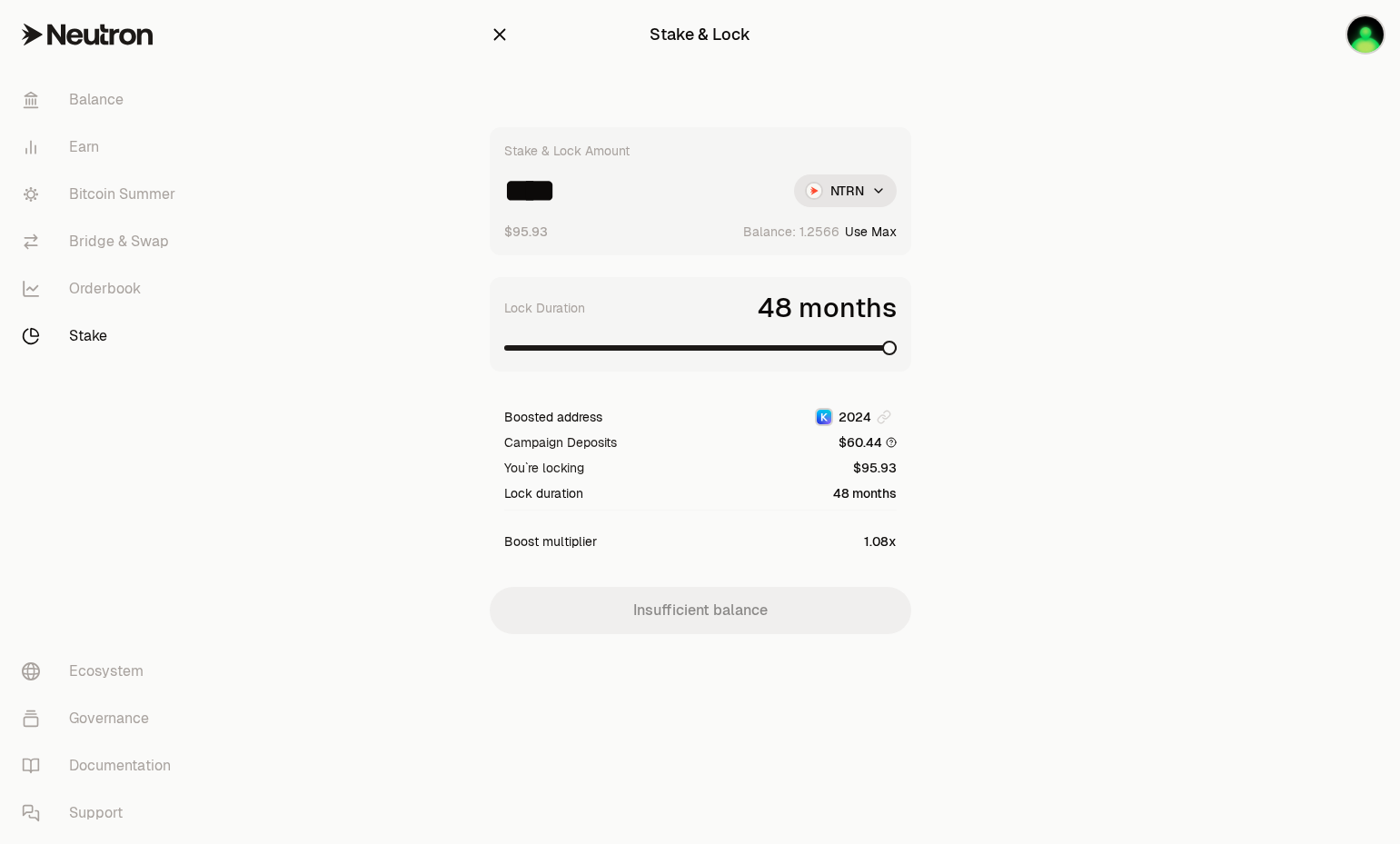
click at [897, 355] on span at bounding box center [890, 348] width 15 height 15
click at [613, 187] on input "****" at bounding box center [642, 190] width 276 height 33
type input "*****"
click at [107, 297] on link "Orderbook" at bounding box center [102, 288] width 189 height 48
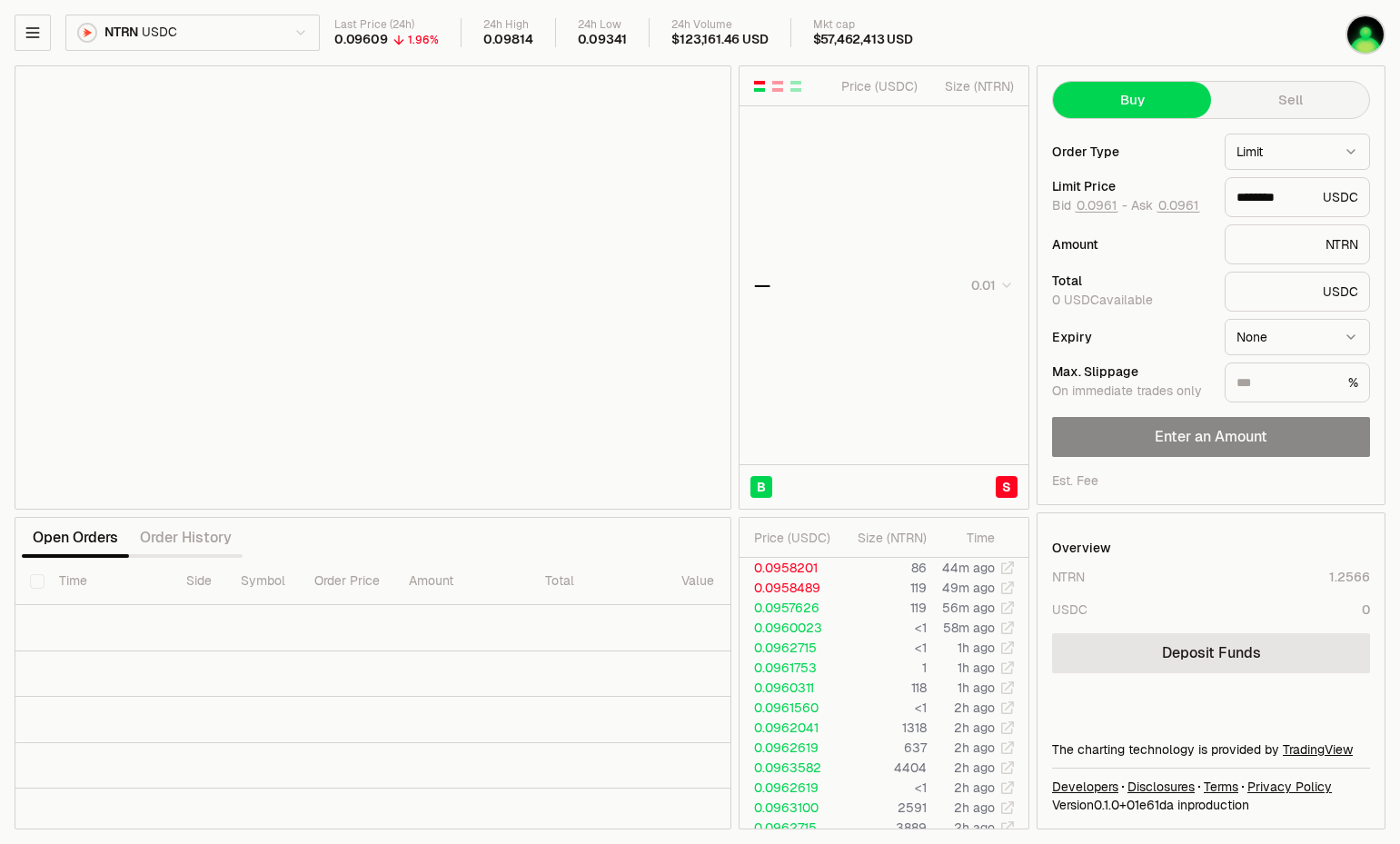
click at [273, 41] on html "Balance Earn Bitcoin Summer Bridge & Swap Orderbook Stake Ecosystem Governance …" at bounding box center [700, 422] width 1400 height 844
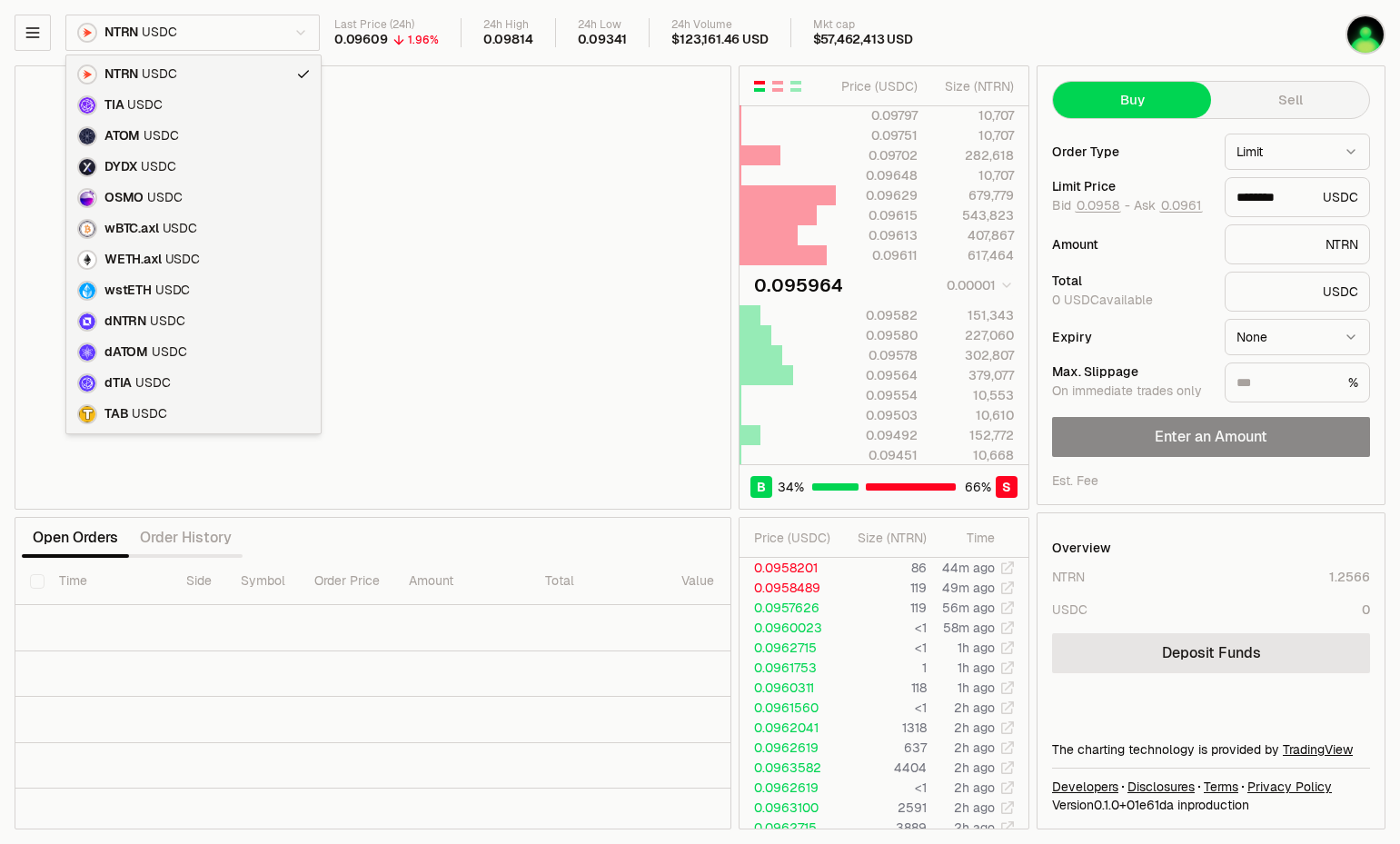
type input "********"
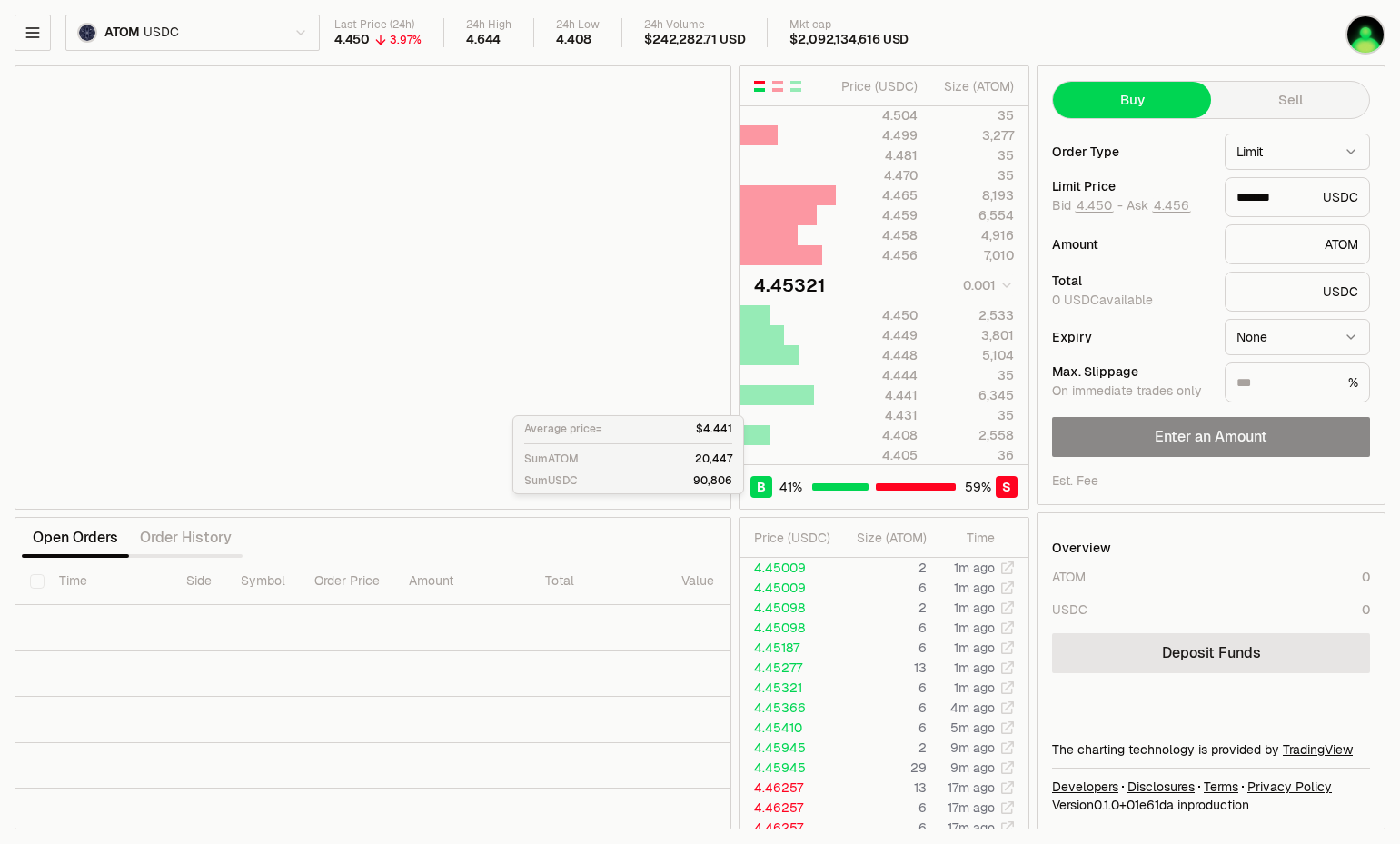
type input "*******"
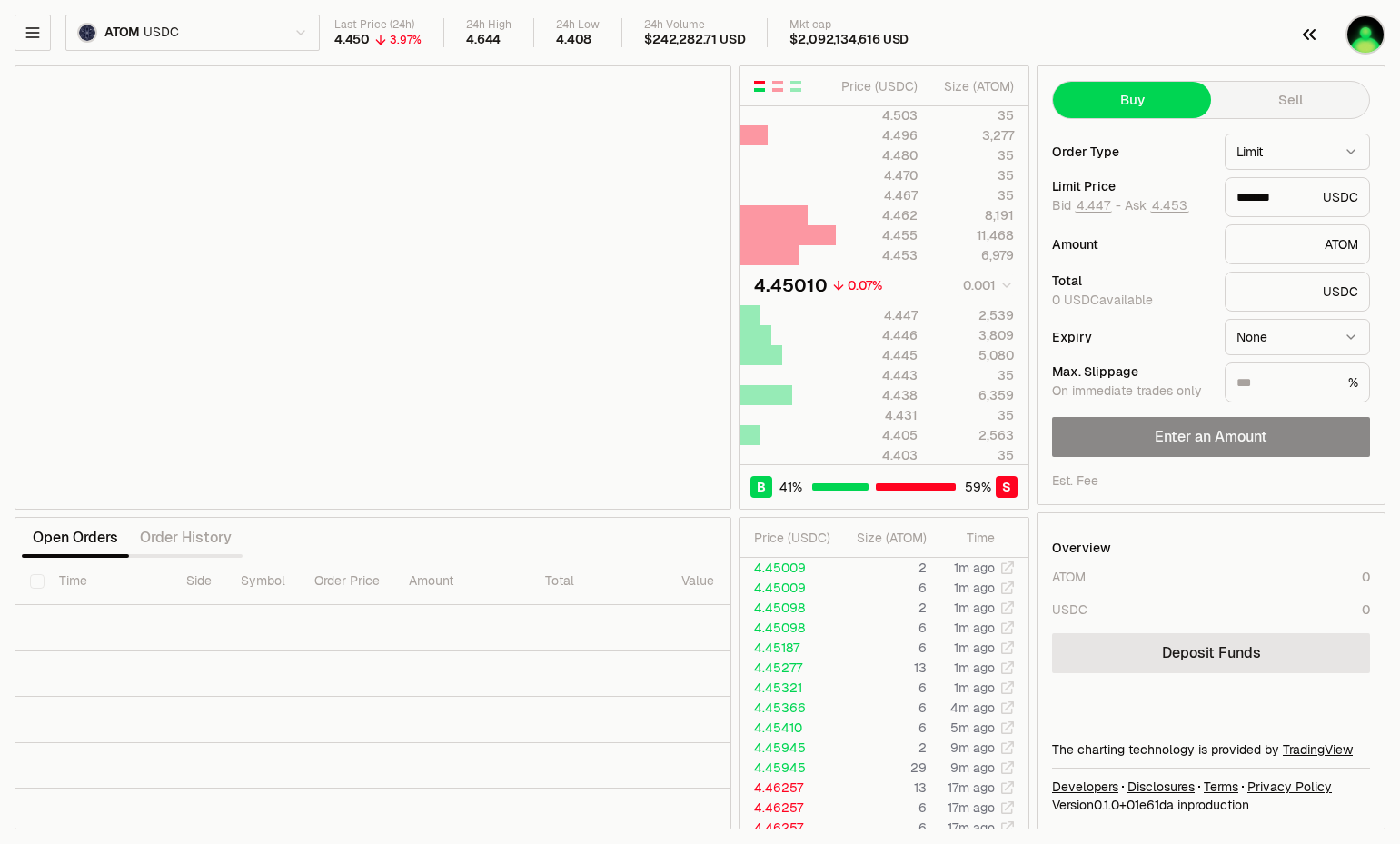
click at [1300, 27] on icon "button" at bounding box center [1308, 34] width 21 height 21
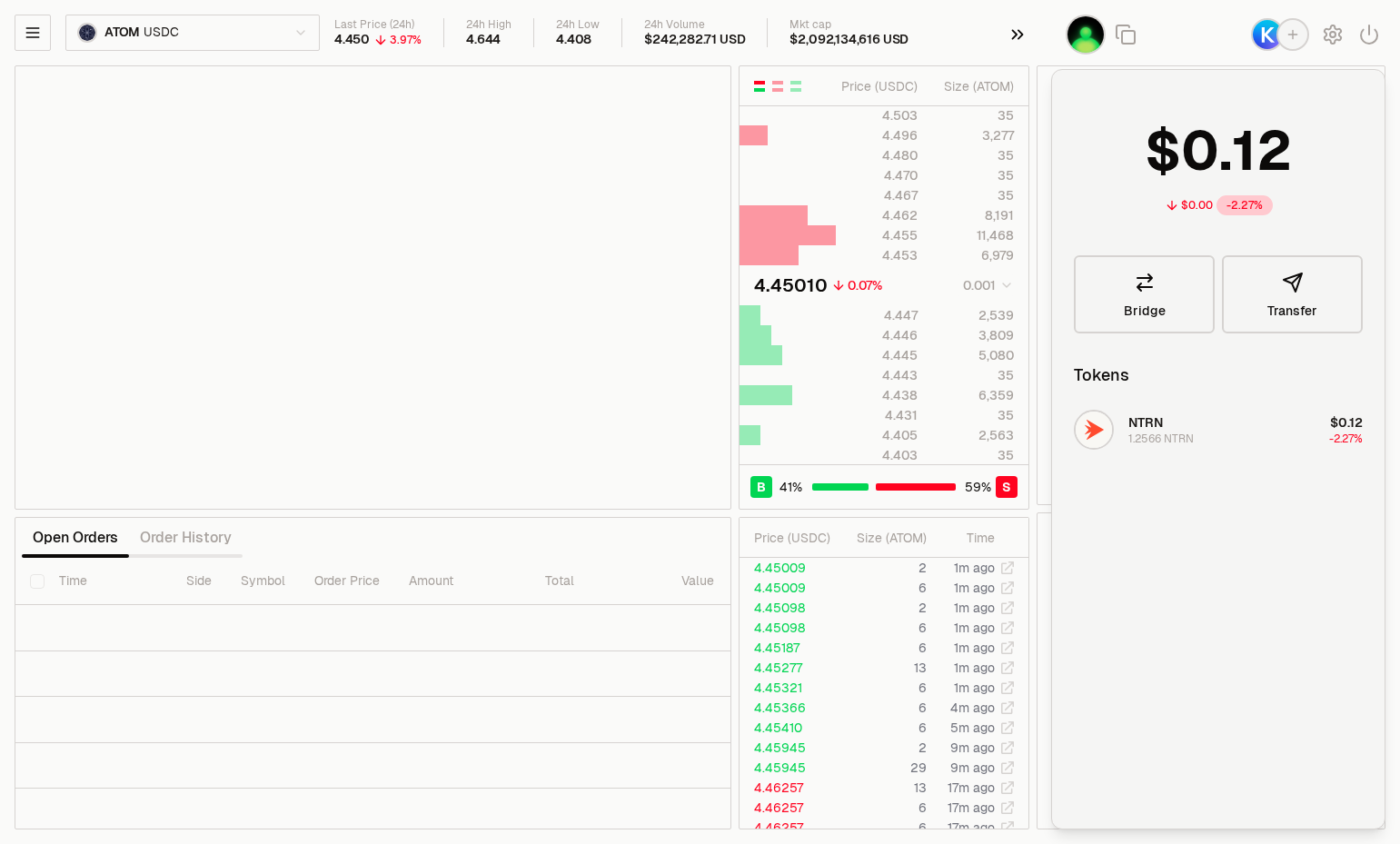
click at [1018, 34] on icon "button" at bounding box center [1017, 34] width 20 height 21
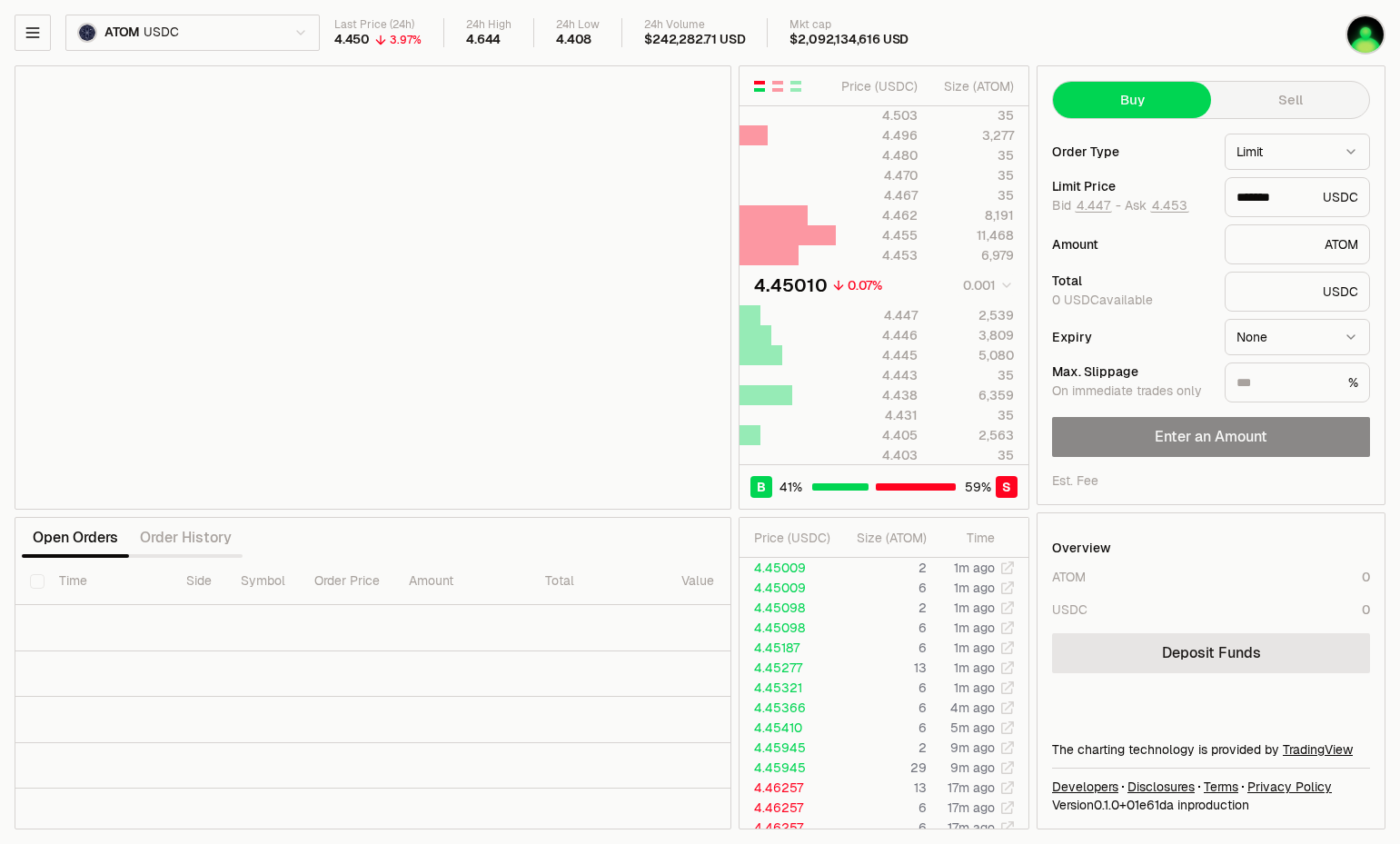
click at [288, 35] on html "Balance Earn Bitcoin Summer Bridge & Swap Orderbook Stake Ecosystem Governance …" at bounding box center [700, 422] width 1400 height 844
click at [38, 37] on icon "button" at bounding box center [32, 33] width 12 height 9
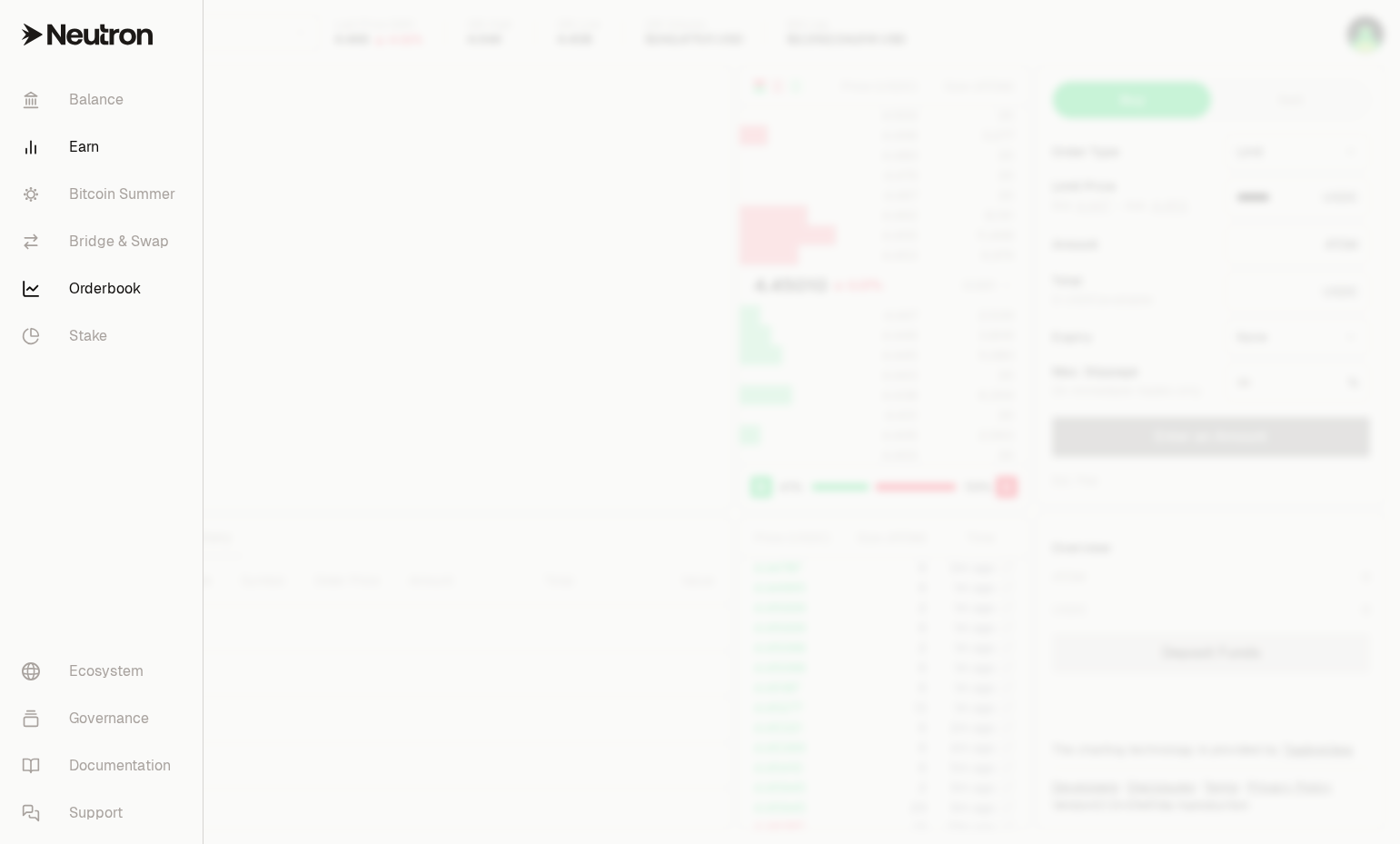
click at [105, 152] on link "Earn" at bounding box center [101, 147] width 188 height 48
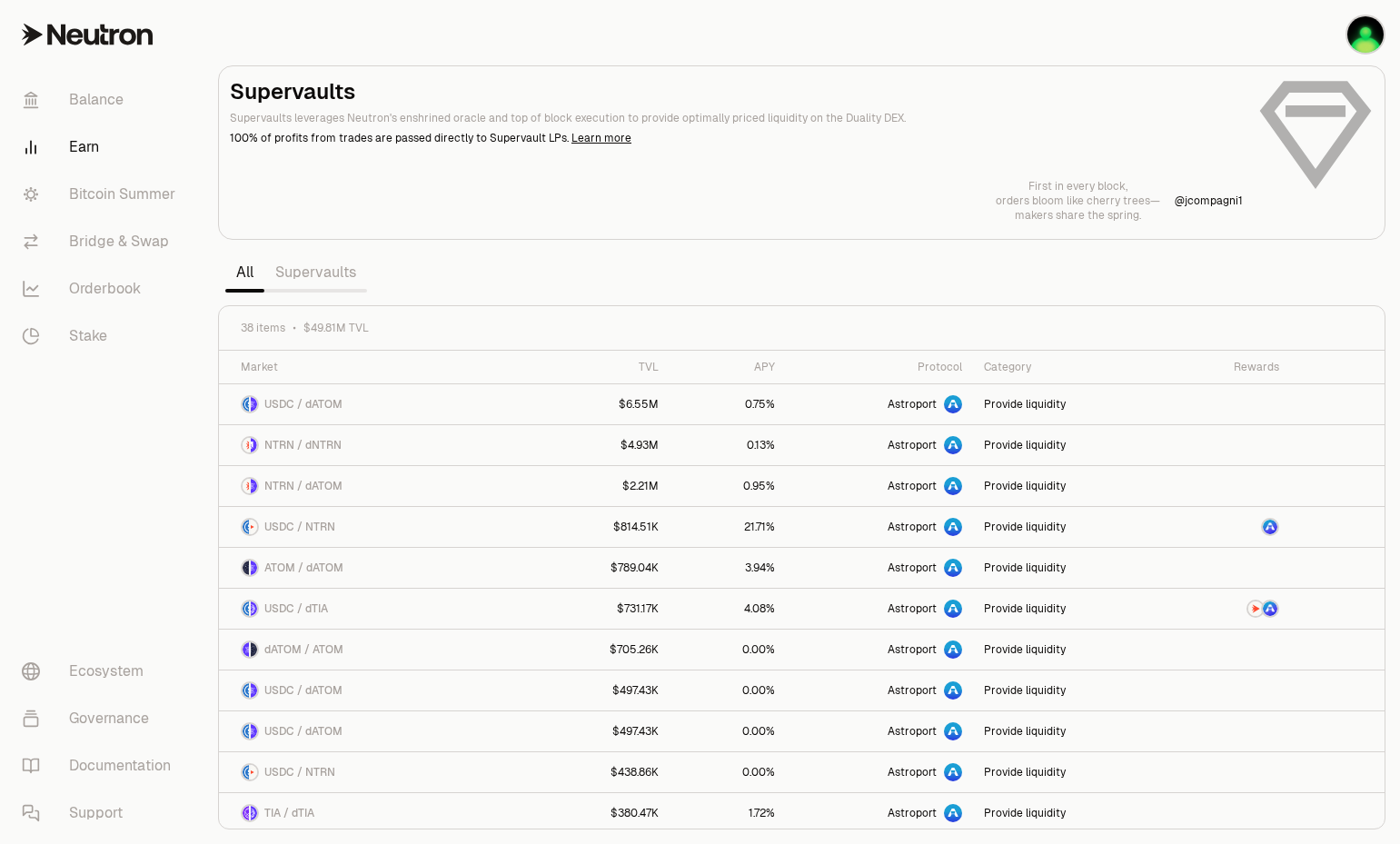
click at [328, 270] on link "Supervaults" at bounding box center [316, 272] width 103 height 36
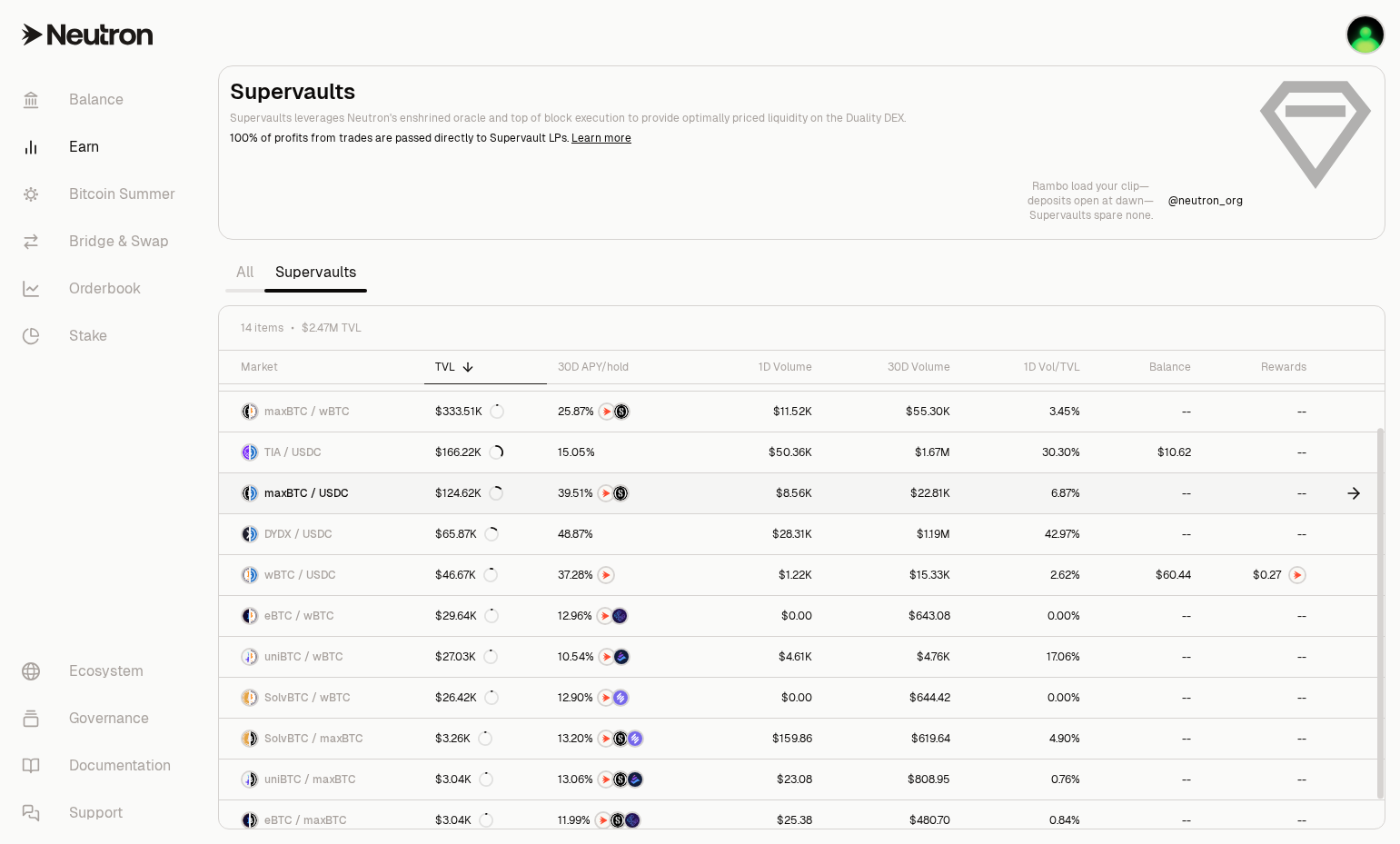
scroll to position [127, 0]
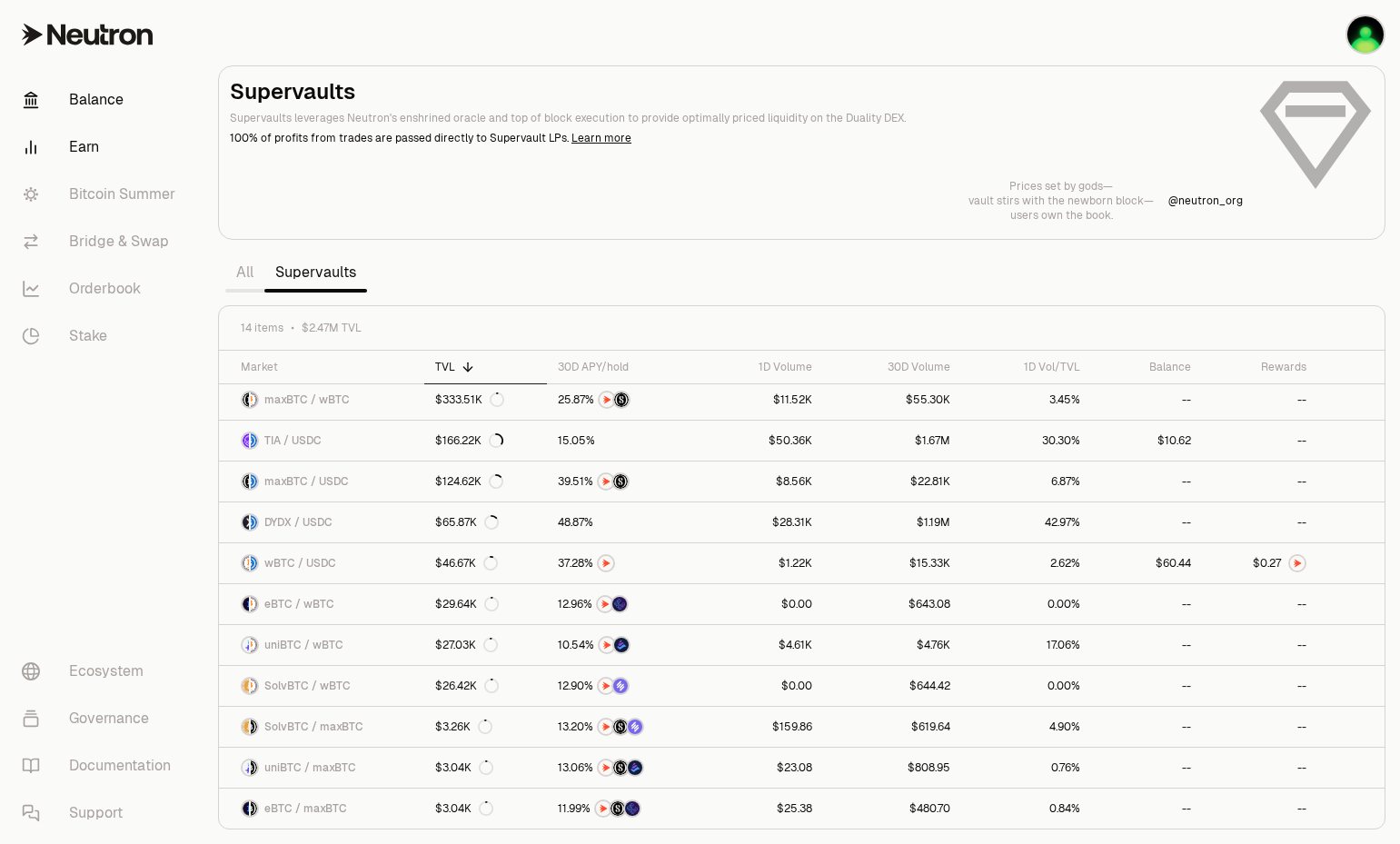
click at [92, 102] on link "Balance" at bounding box center [102, 100] width 189 height 48
